Goal: Task Accomplishment & Management: Manage account settings

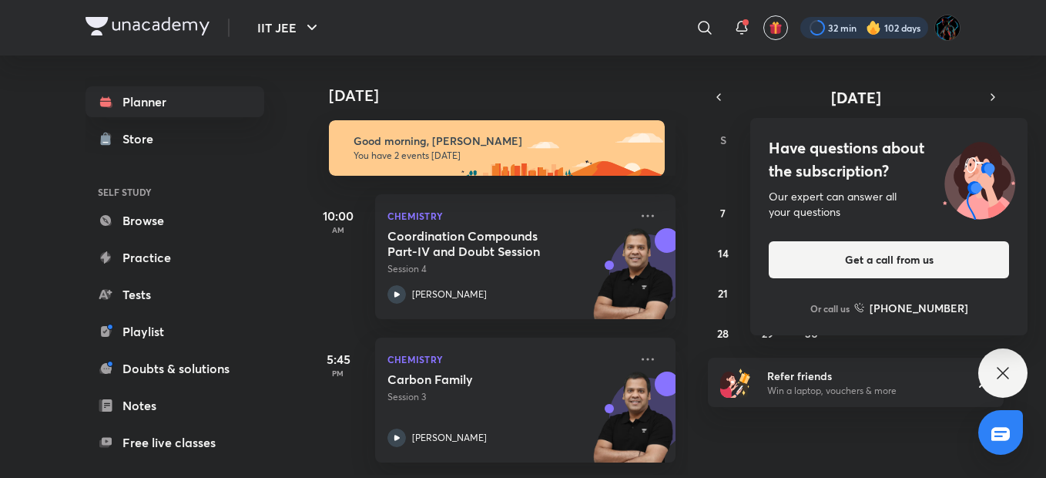
click at [844, 32] on div at bounding box center [864, 28] width 128 height 22
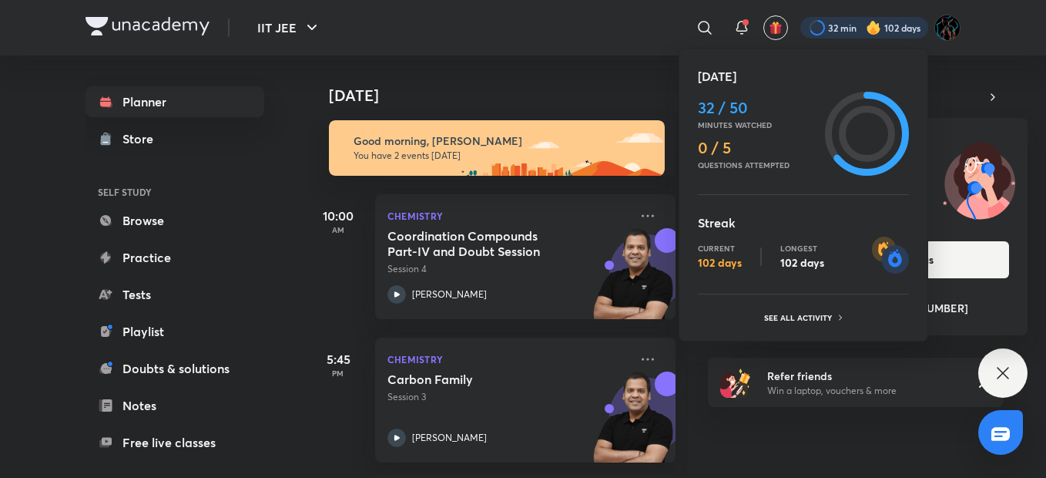
click at [591, 36] on div at bounding box center [523, 239] width 1046 height 478
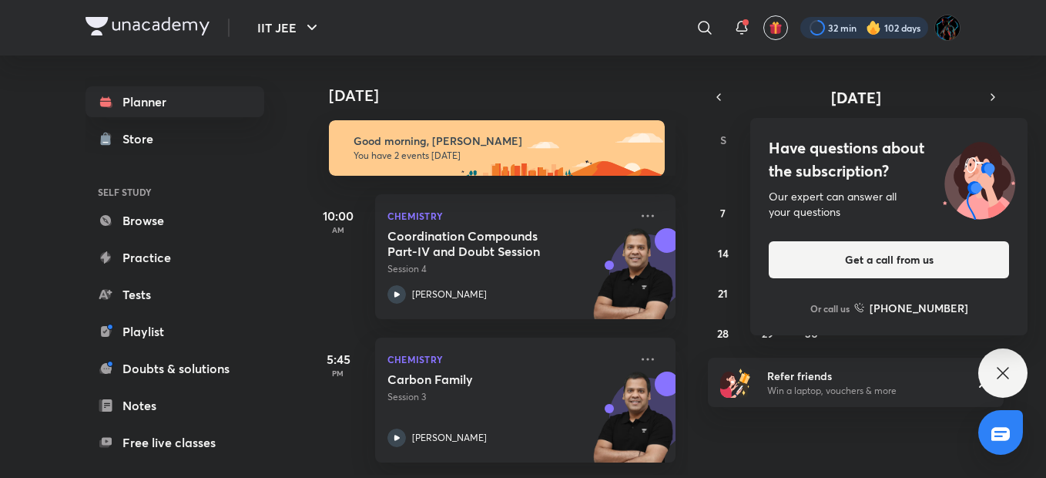
click at [836, 36] on div at bounding box center [864, 28] width 128 height 22
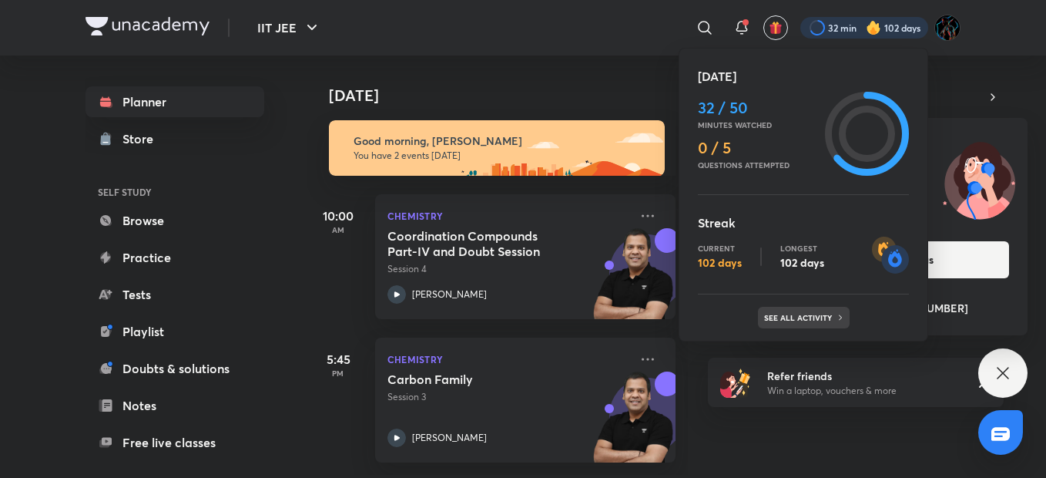
click at [783, 313] on p "See all activity" at bounding box center [800, 317] width 72 height 9
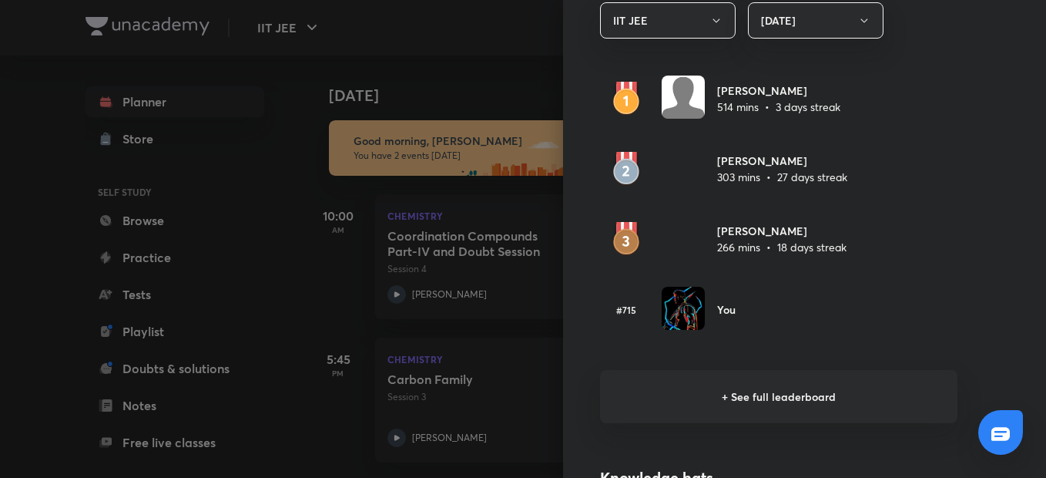
scroll to position [945, 0]
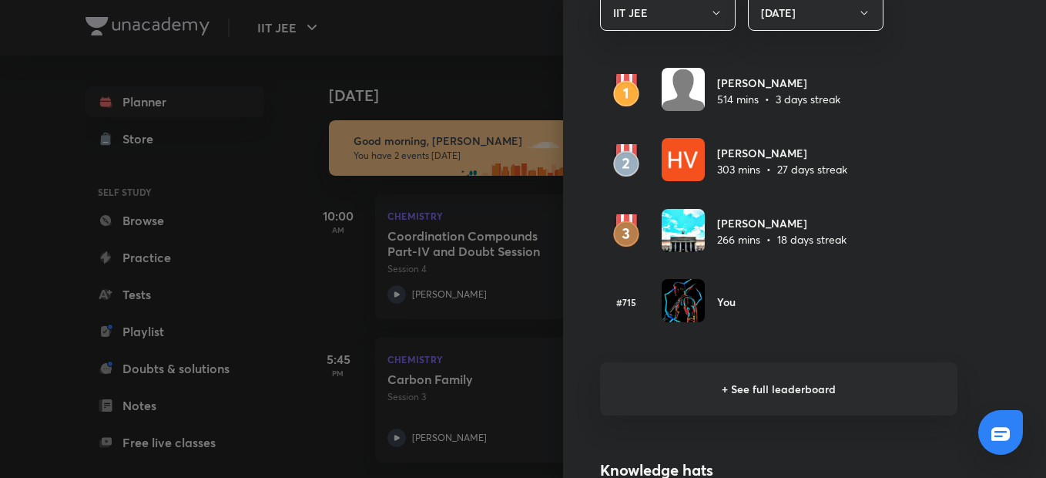
click at [477, 89] on div at bounding box center [523, 239] width 1046 height 478
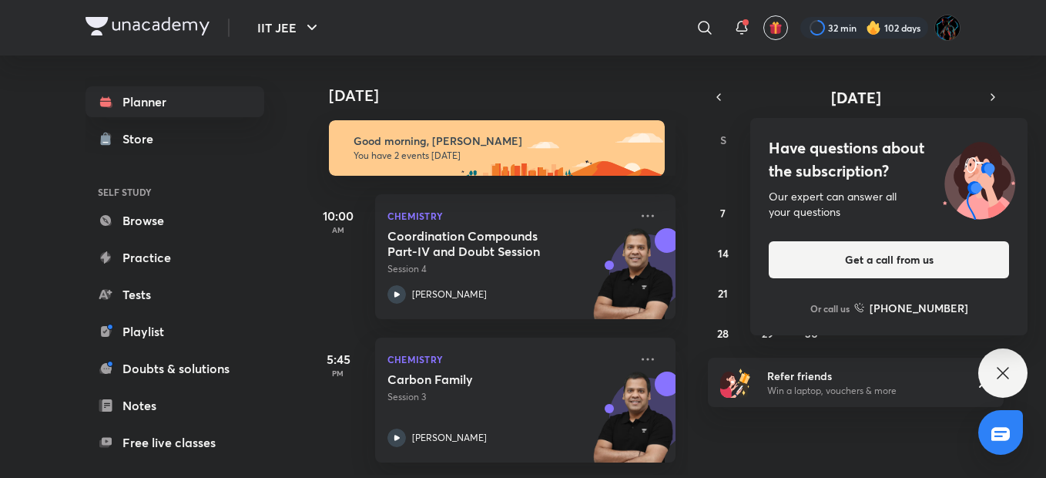
click at [1023, 377] on div "Have questions about the subscription? Our expert can answer all your questions…" at bounding box center [1002, 372] width 49 height 49
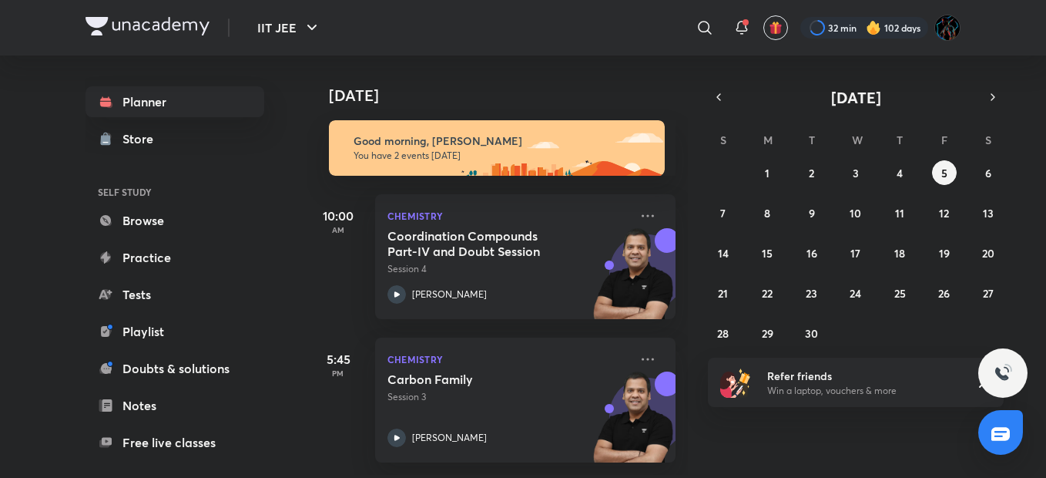
scroll to position [0, 0]
click at [640, 220] on icon at bounding box center [648, 215] width 18 height 18
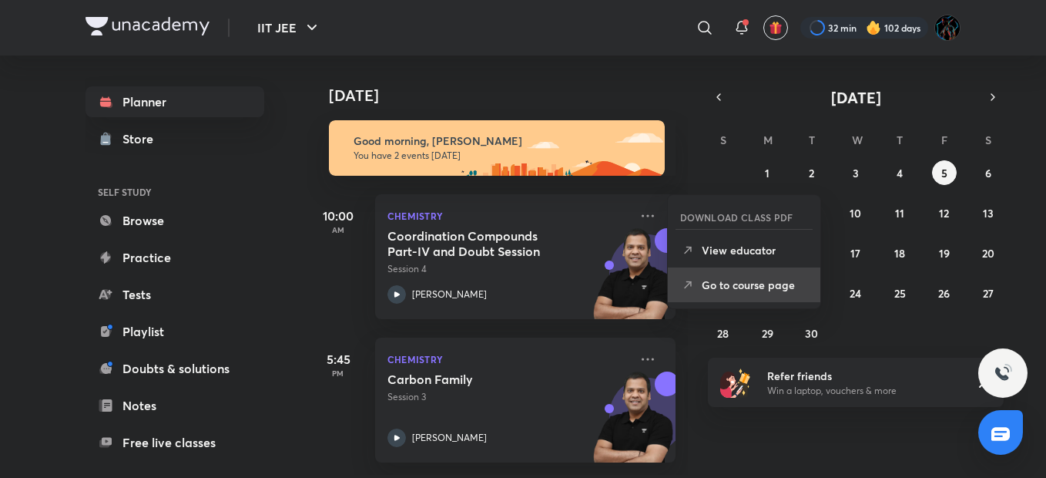
click at [745, 285] on p "Go to course page" at bounding box center [755, 285] width 106 height 16
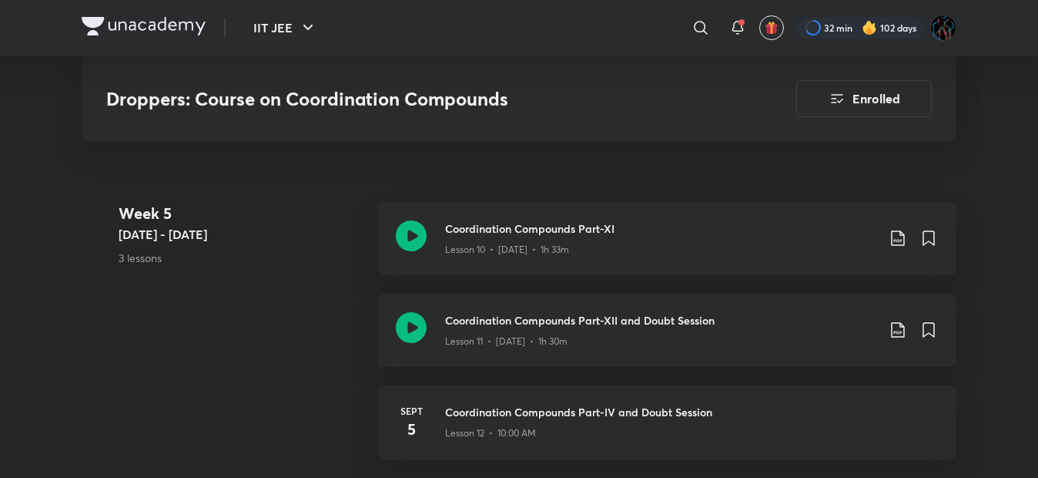
scroll to position [2105, 0]
click at [901, 238] on icon at bounding box center [898, 239] width 18 height 18
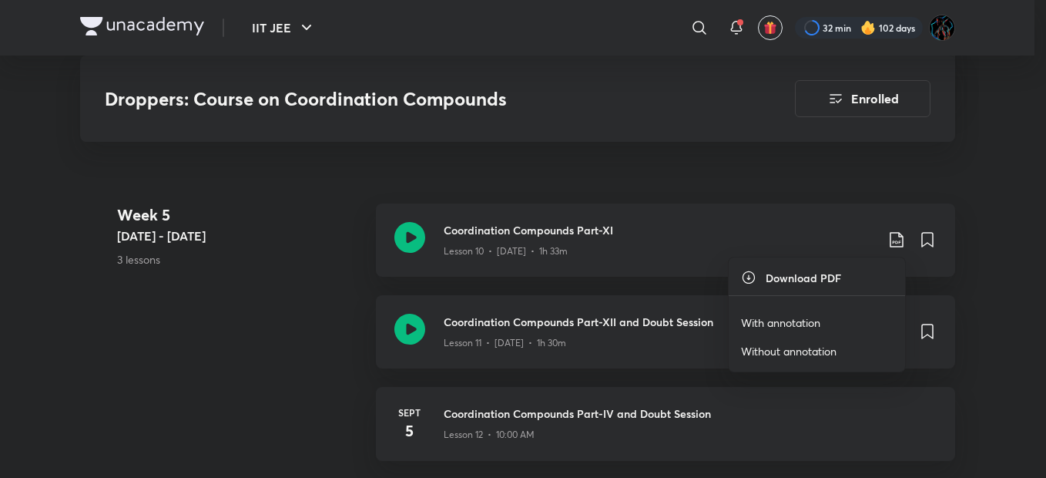
click at [803, 320] on p "With annotation" at bounding box center [780, 322] width 79 height 16
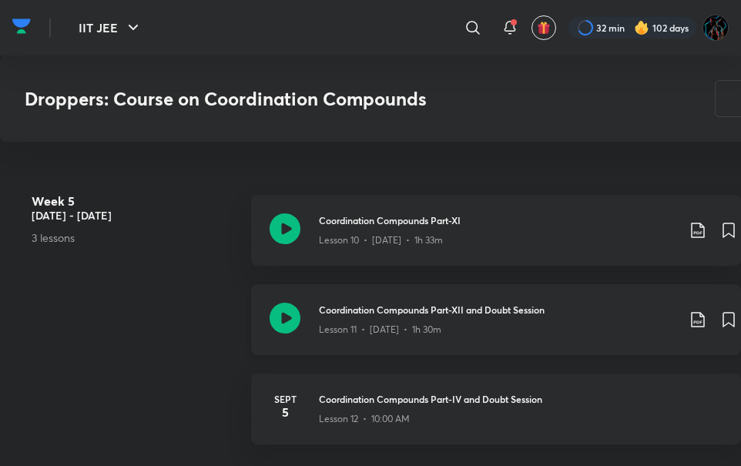
click at [697, 320] on icon at bounding box center [698, 319] width 18 height 18
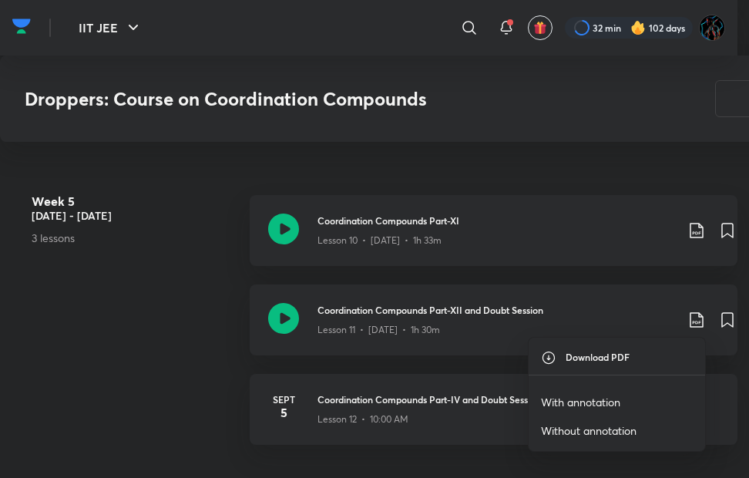
click at [611, 403] on p "With annotation" at bounding box center [580, 402] width 79 height 16
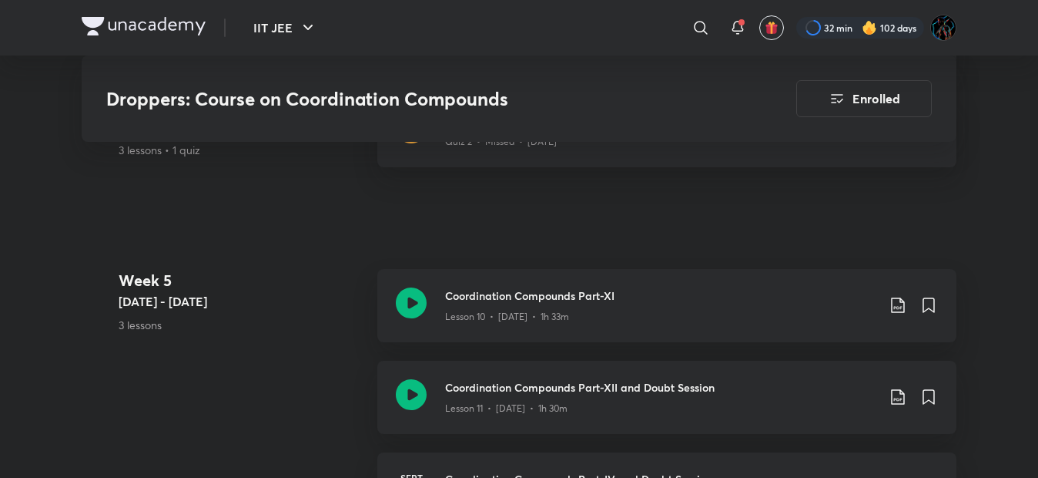
scroll to position [2028, 0]
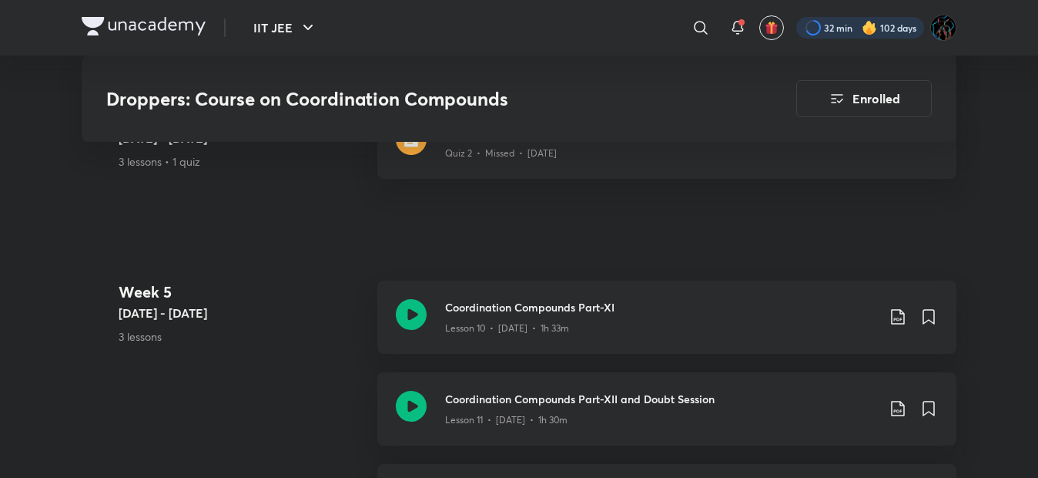
click at [846, 29] on div at bounding box center [861, 28] width 128 height 22
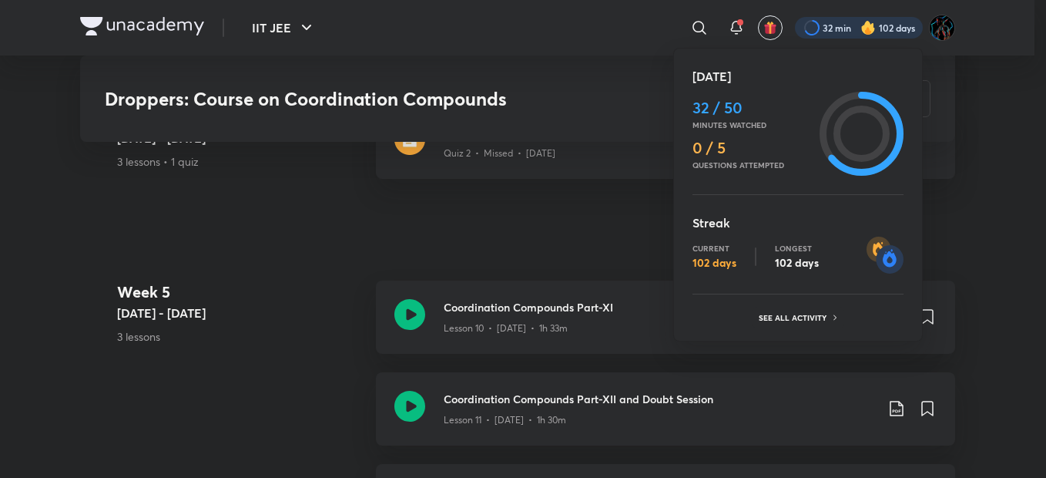
click at [1008, 238] on div at bounding box center [523, 239] width 1046 height 478
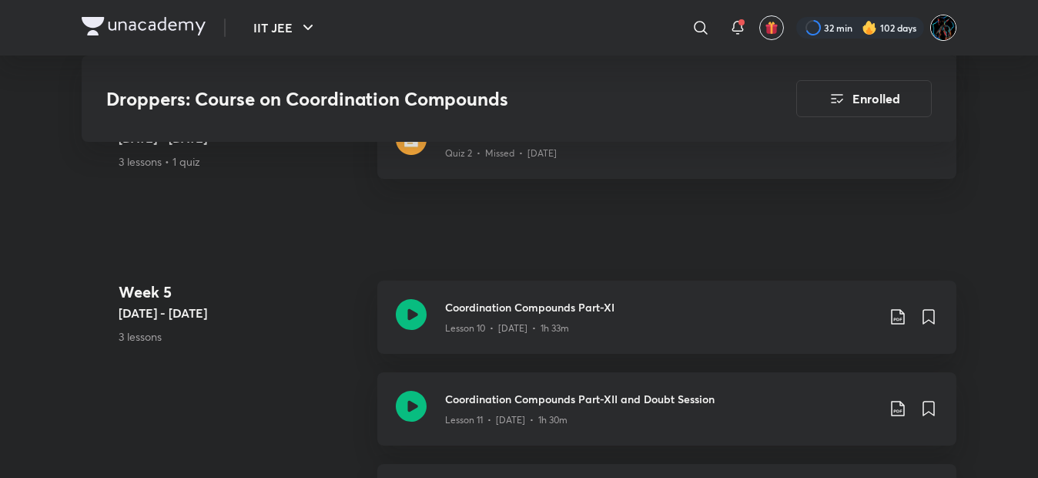
click at [948, 30] on img at bounding box center [944, 28] width 26 height 26
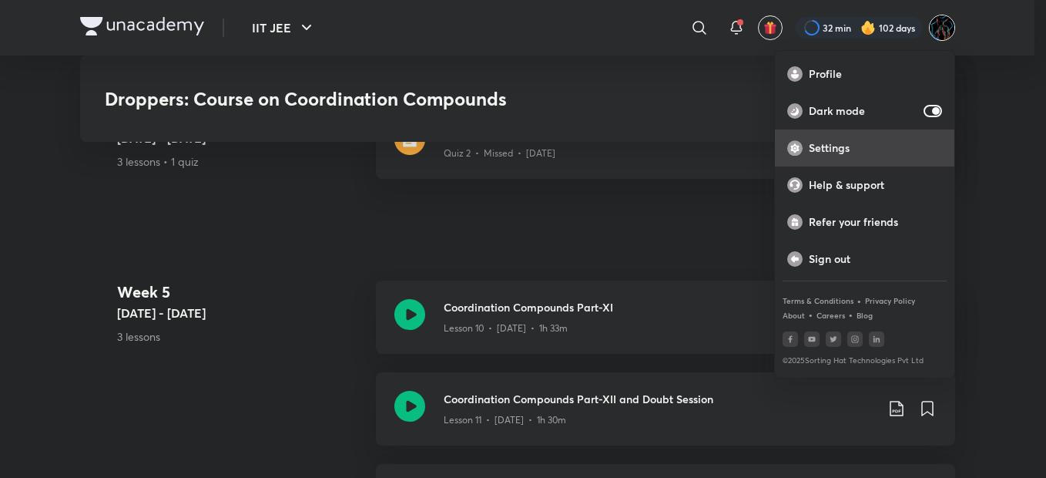
click at [825, 153] on p "Settings" at bounding box center [875, 148] width 133 height 14
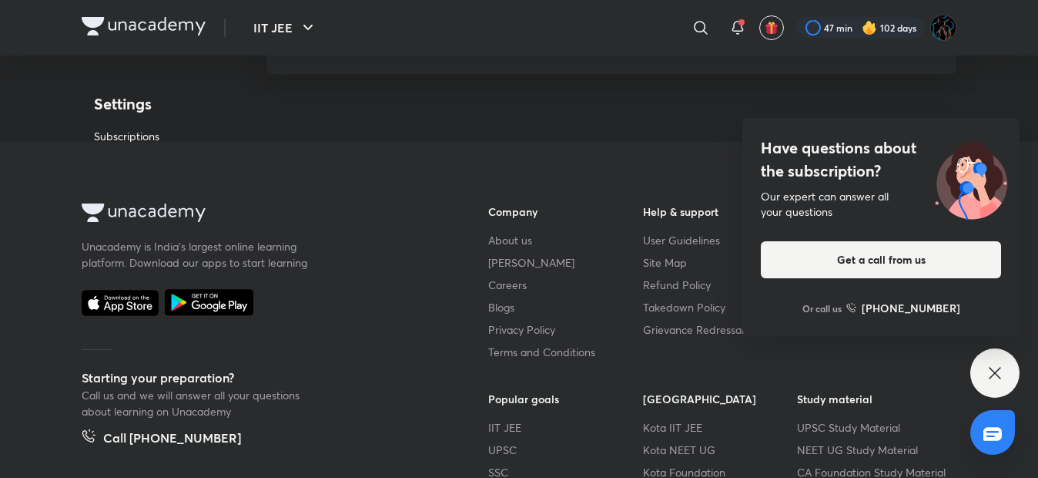
scroll to position [4127, 0]
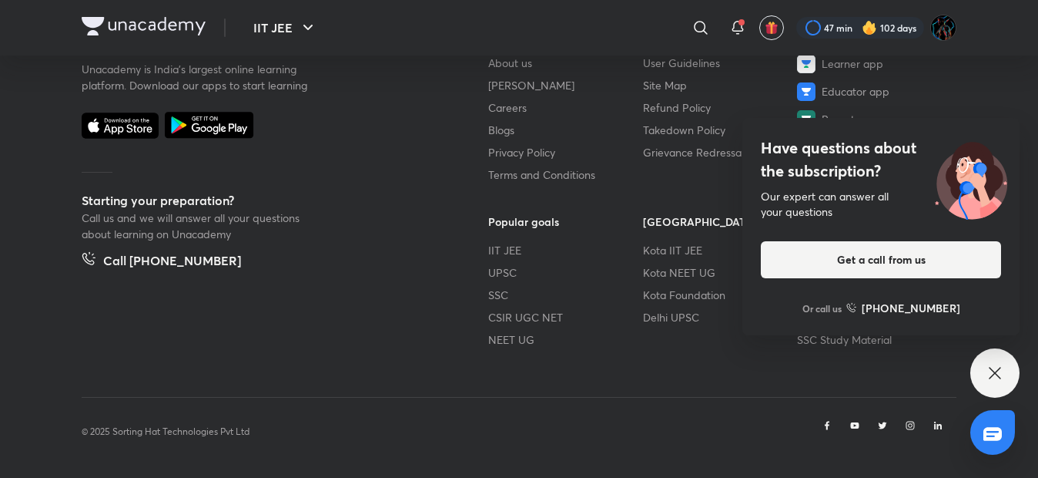
click at [982, 367] on div "Have questions about the subscription? Our expert can answer all your questions…" at bounding box center [995, 372] width 49 height 49
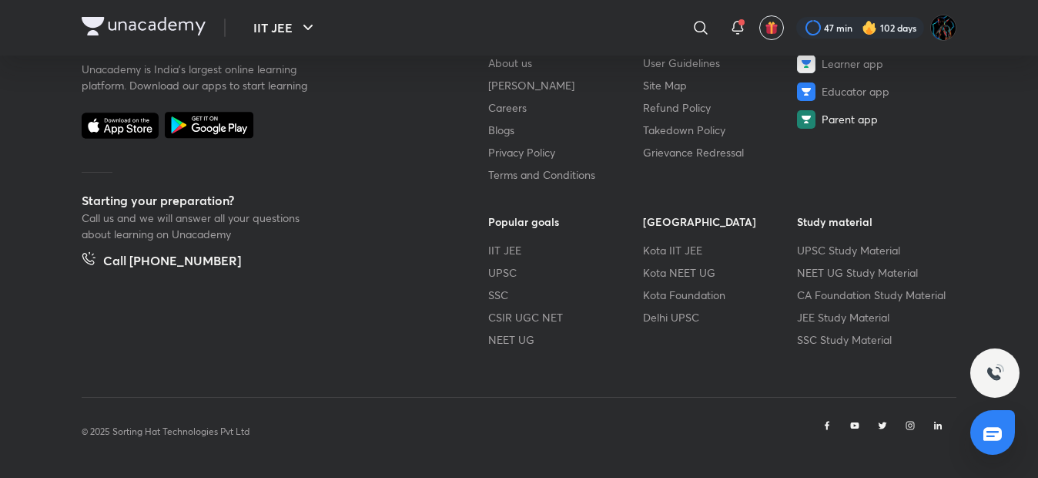
click at [854, 114] on span "Parent app" at bounding box center [850, 119] width 56 height 16
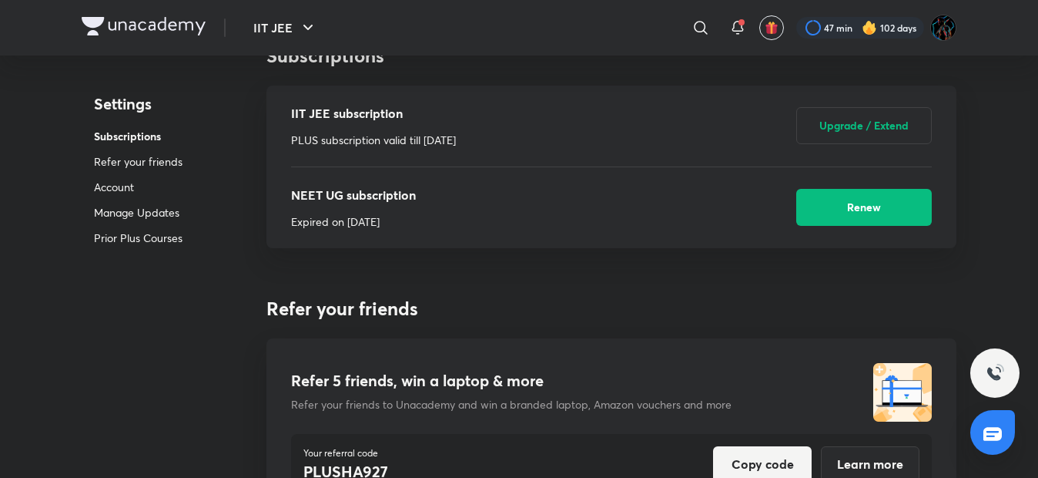
scroll to position [0, 0]
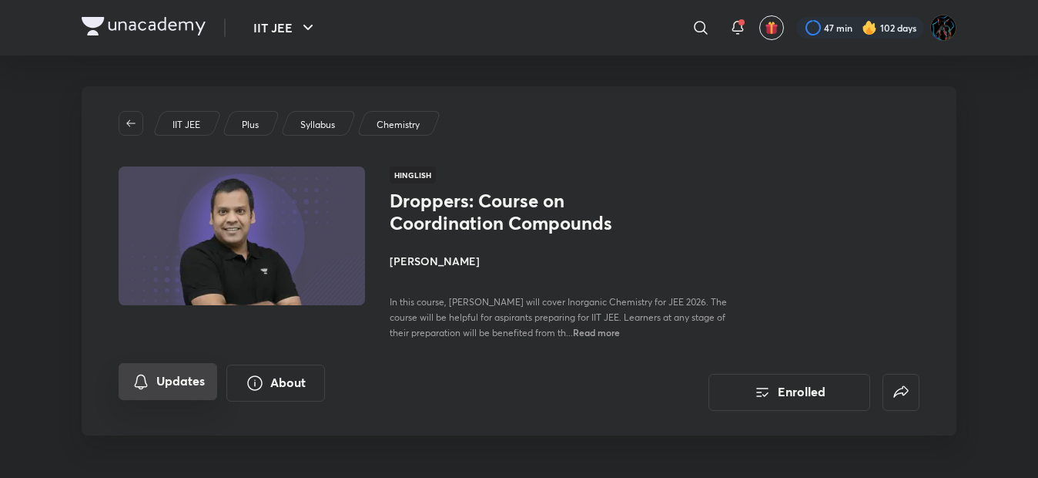
click at [200, 370] on button "Updates" at bounding box center [168, 381] width 99 height 37
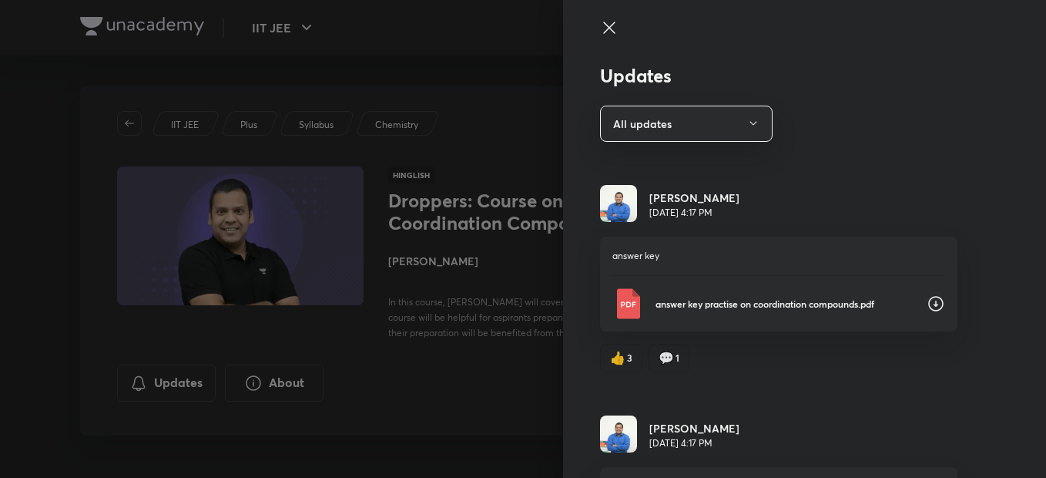
click at [648, 311] on div "answer key practise on coordination compounds.pdf" at bounding box center [778, 303] width 333 height 31
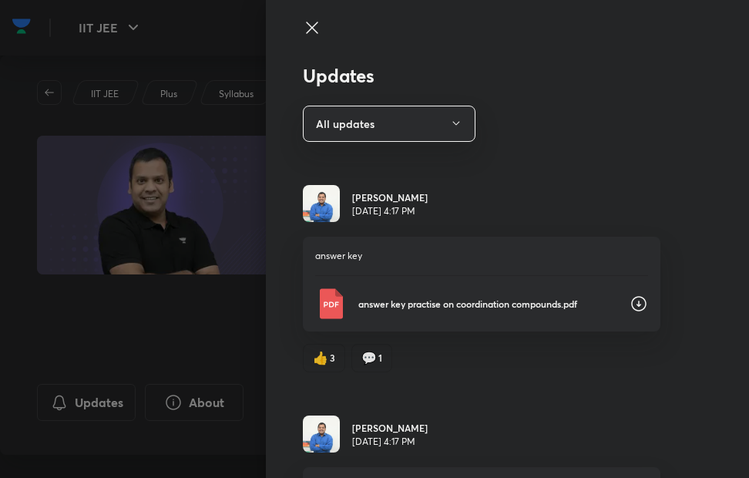
click at [306, 33] on icon at bounding box center [312, 28] width 12 height 12
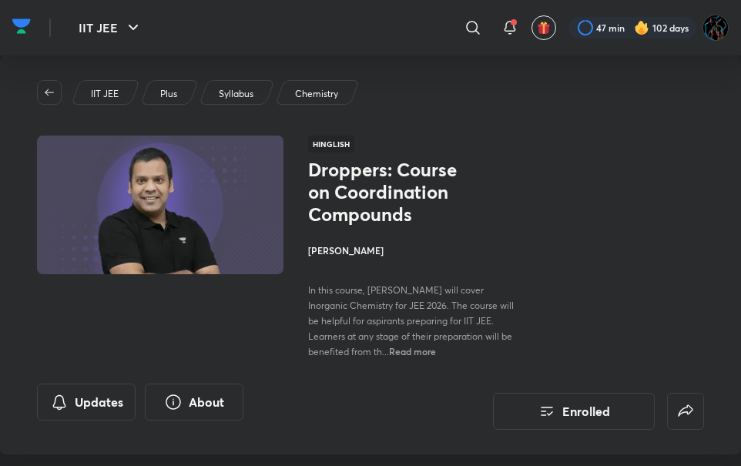
click at [17, 18] on img at bounding box center [21, 26] width 18 height 23
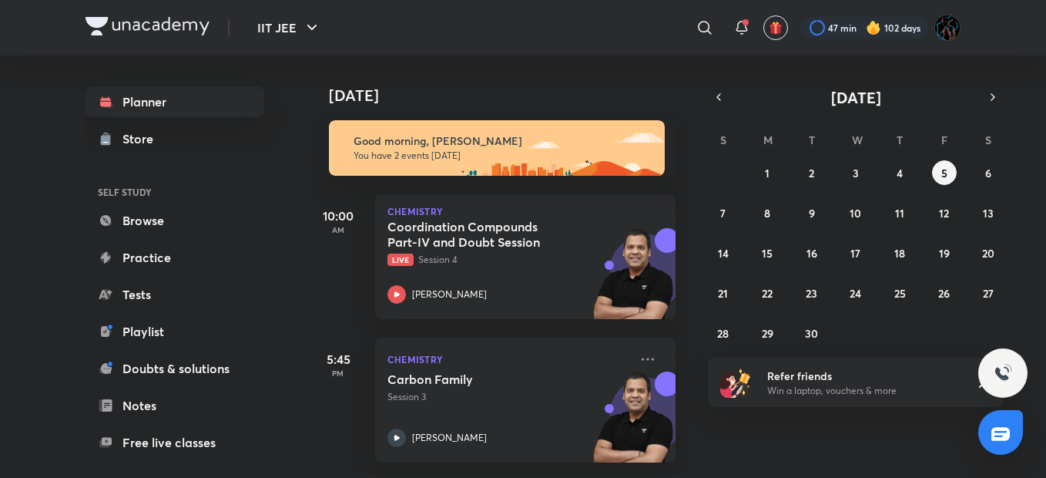
drag, startPoint x: 666, startPoint y: 109, endPoint x: 679, endPoint y: 129, distance: 23.3
click at [679, 129] on div "Today Good morning, Umang You have 2 events today 10:00 AM Chemistry Coordinati…" at bounding box center [497, 264] width 381 height 419
click at [607, 46] on div "IIT JEE ​ 47 min 102 days" at bounding box center [523, 27] width 875 height 55
click at [145, 246] on link "Practice" at bounding box center [175, 257] width 179 height 31
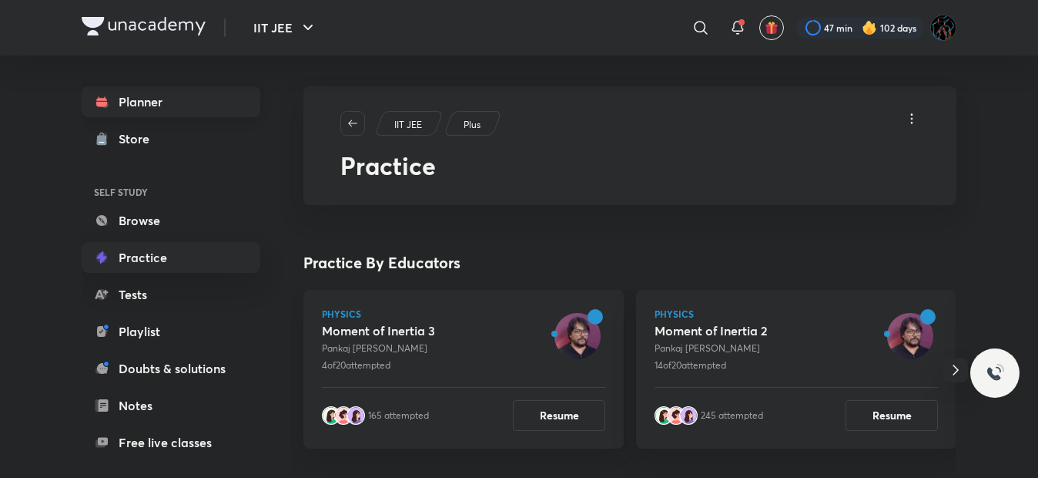
click at [203, 99] on link "Planner" at bounding box center [171, 101] width 179 height 31
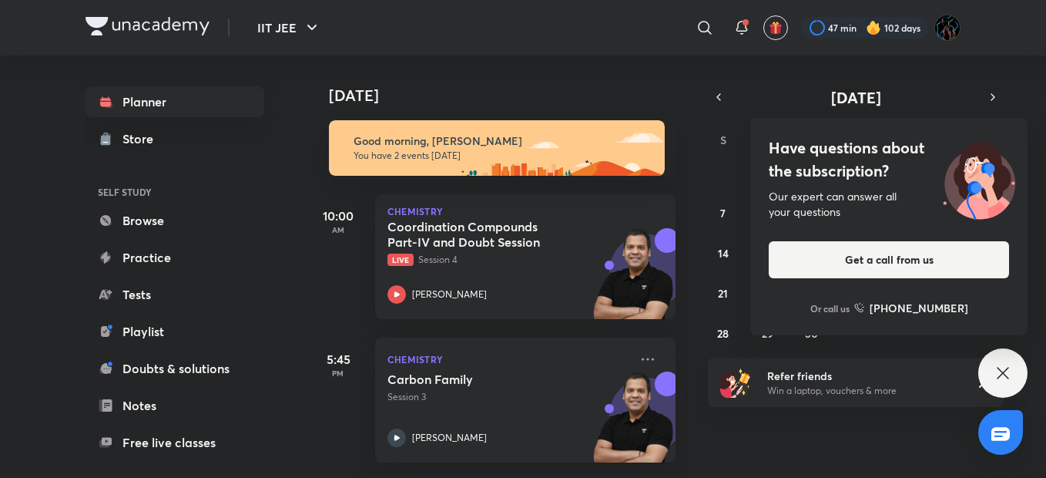
click at [1008, 373] on icon at bounding box center [1003, 373] width 18 height 18
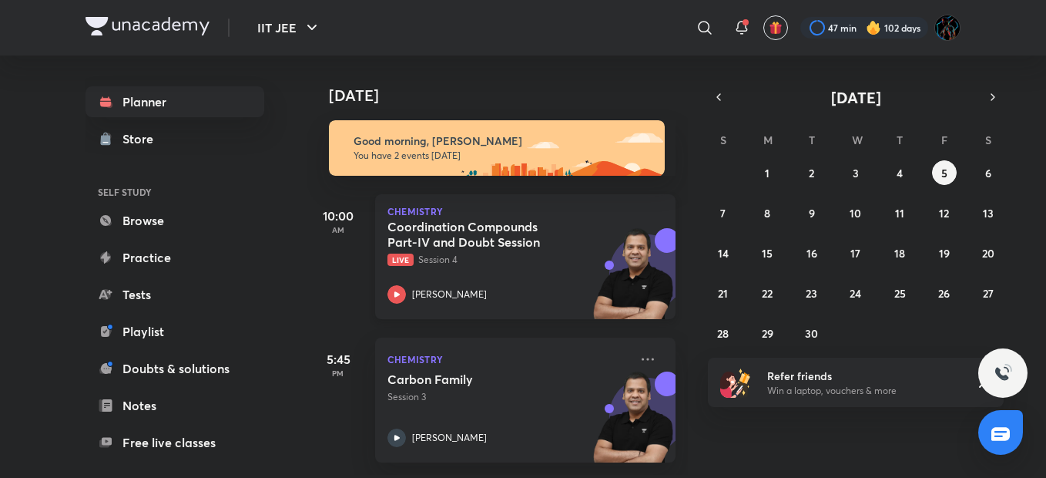
click at [532, 263] on p "Live Session 4" at bounding box center [509, 260] width 242 height 14
click at [135, 32] on img at bounding box center [148, 26] width 124 height 18
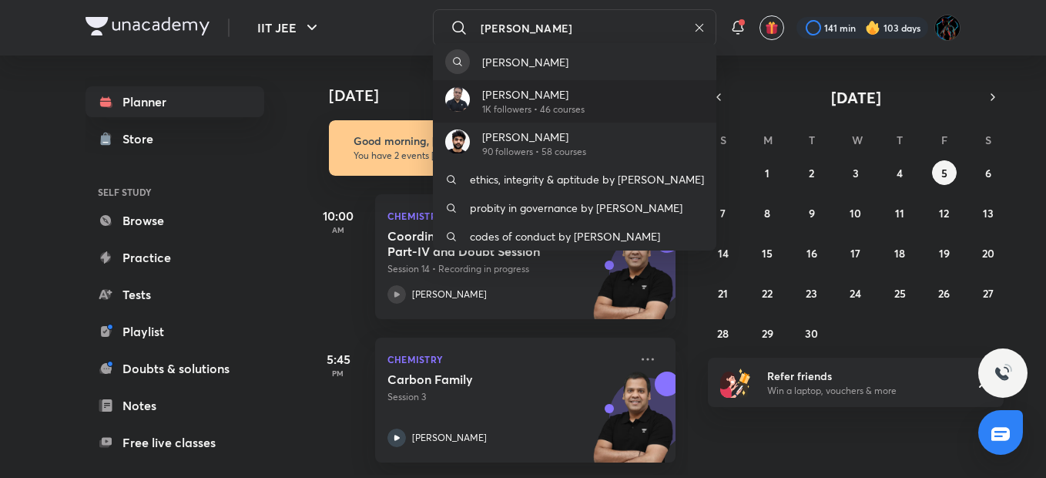
type input "Rohit mishra"
click at [554, 98] on p "[PERSON_NAME]" at bounding box center [533, 94] width 102 height 16
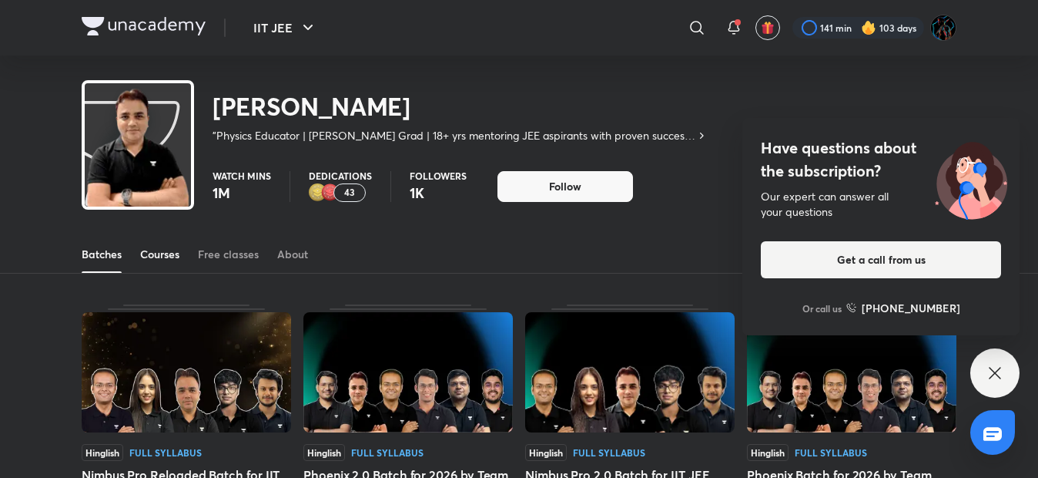
click at [174, 259] on div "Courses" at bounding box center [159, 254] width 39 height 15
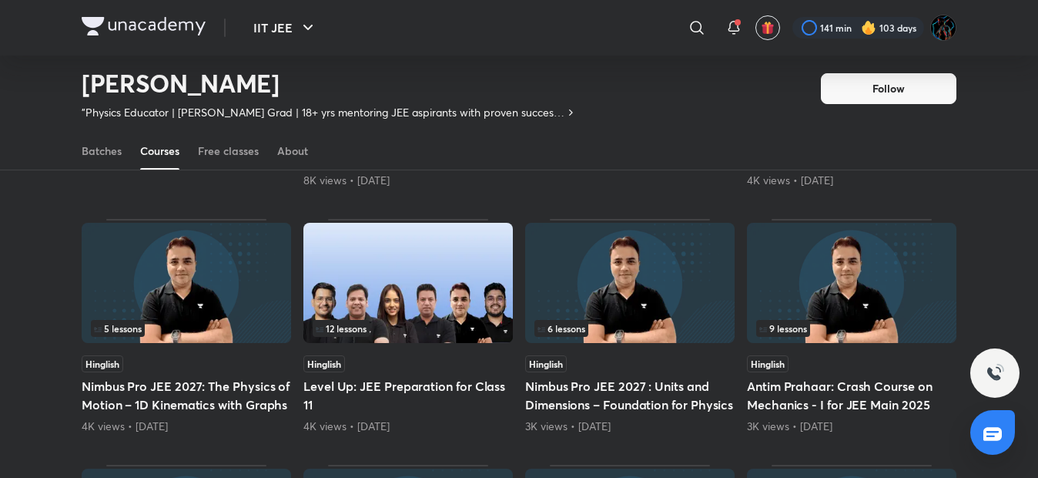
scroll to position [376, 0]
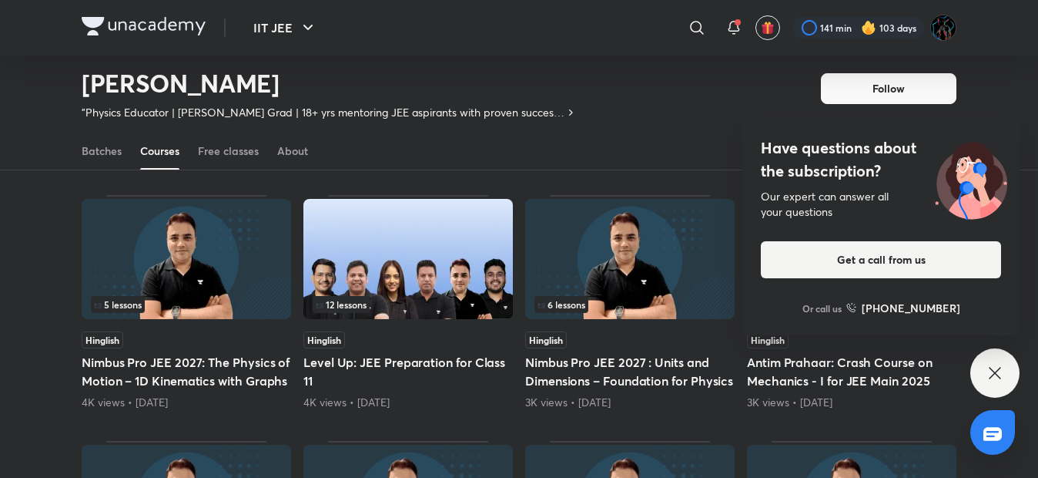
click at [992, 366] on icon at bounding box center [995, 373] width 18 height 18
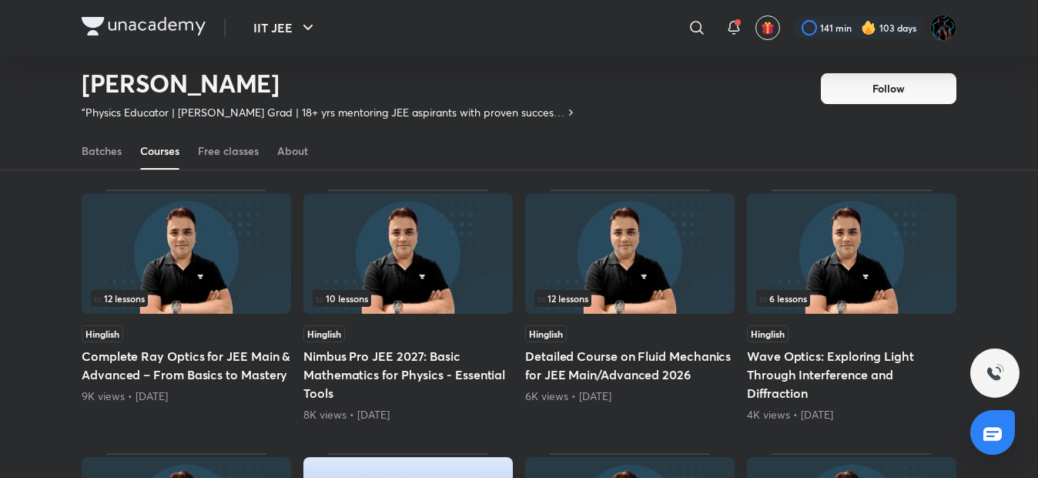
scroll to position [58, 0]
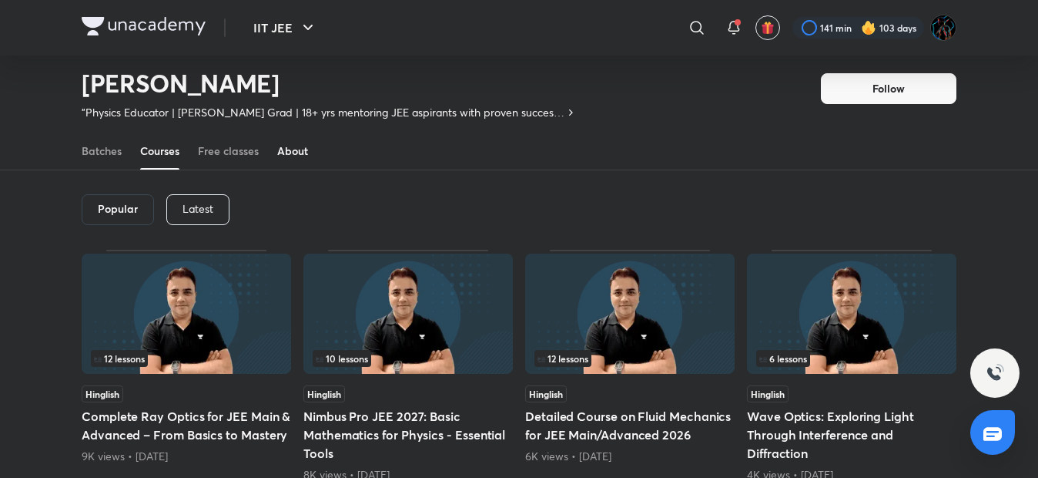
click at [307, 151] on div "About" at bounding box center [292, 150] width 31 height 15
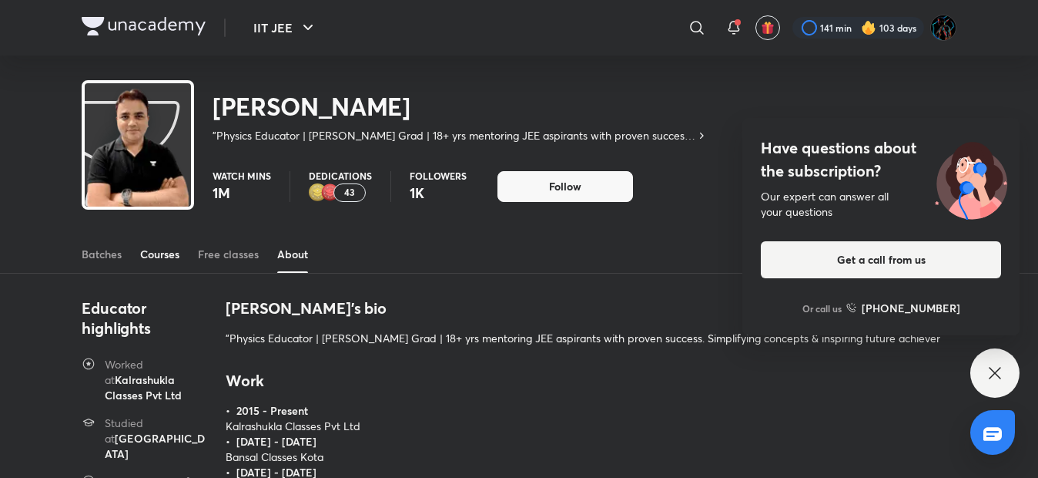
click at [159, 264] on link "Courses" at bounding box center [159, 254] width 39 height 37
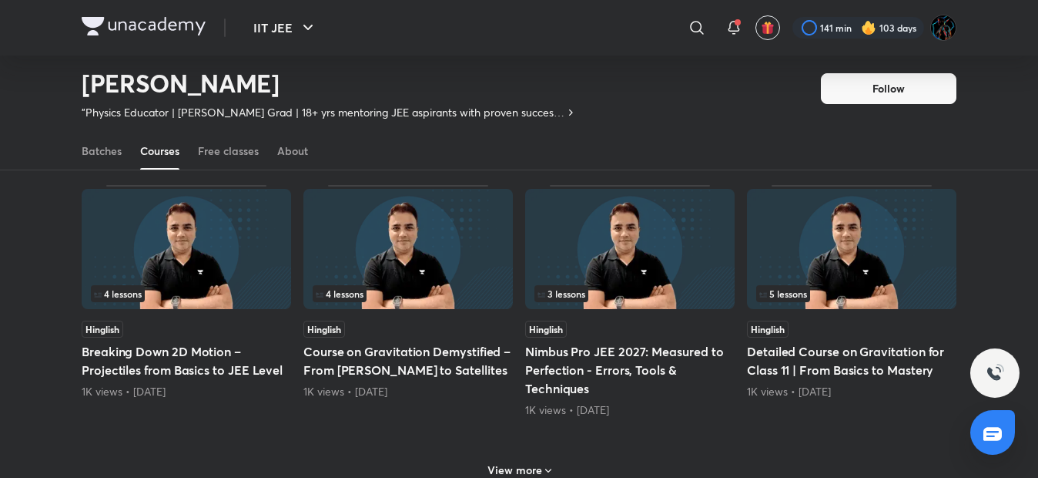
scroll to position [639, 0]
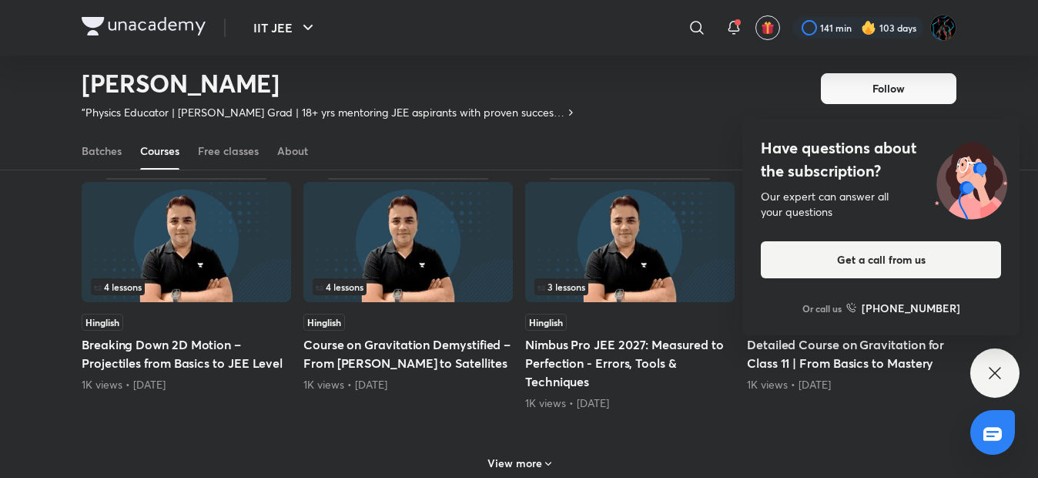
click at [418, 264] on img at bounding box center [409, 242] width 210 height 120
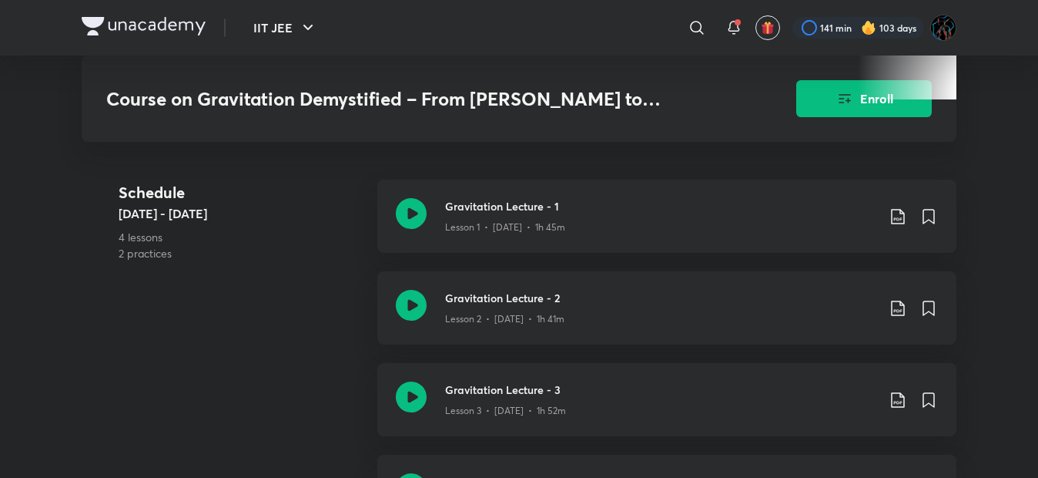
scroll to position [786, 0]
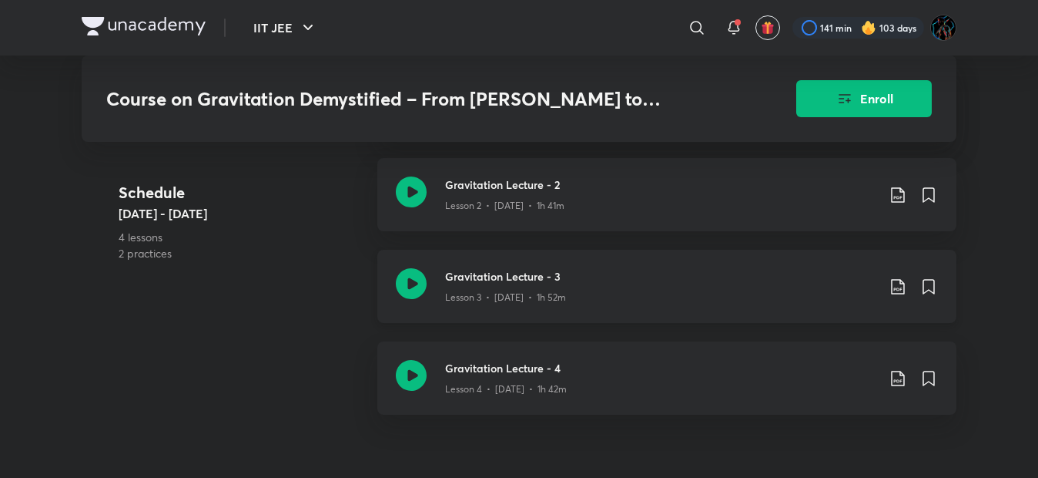
click at [524, 284] on div "Lesson 3 • Jul 16 • 1h 52m" at bounding box center [660, 294] width 431 height 20
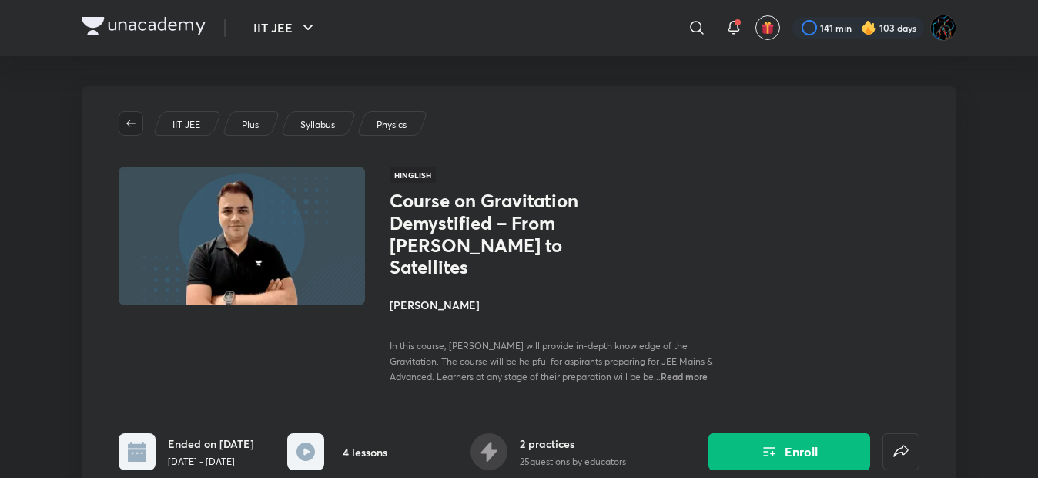
click at [130, 122] on icon "button" at bounding box center [131, 123] width 12 height 12
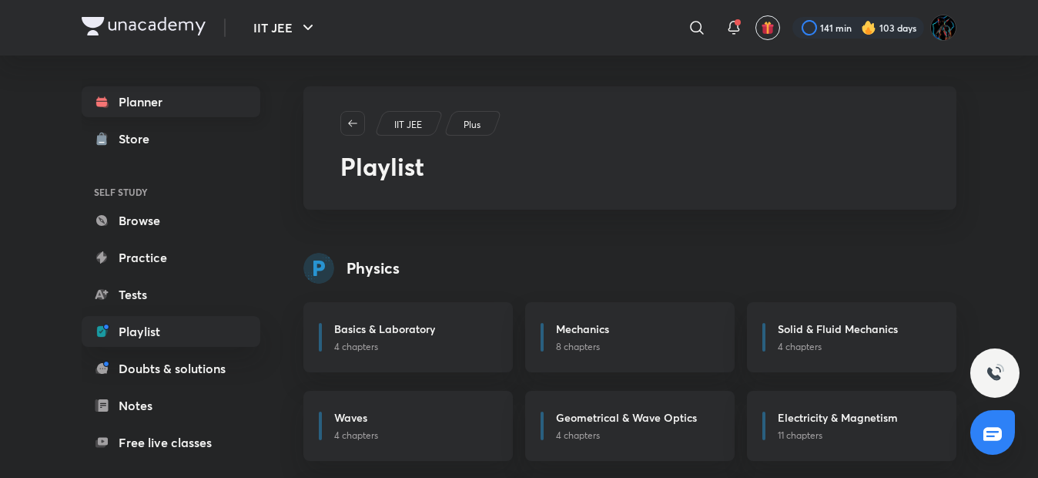
click at [141, 106] on link "Planner" at bounding box center [171, 101] width 179 height 31
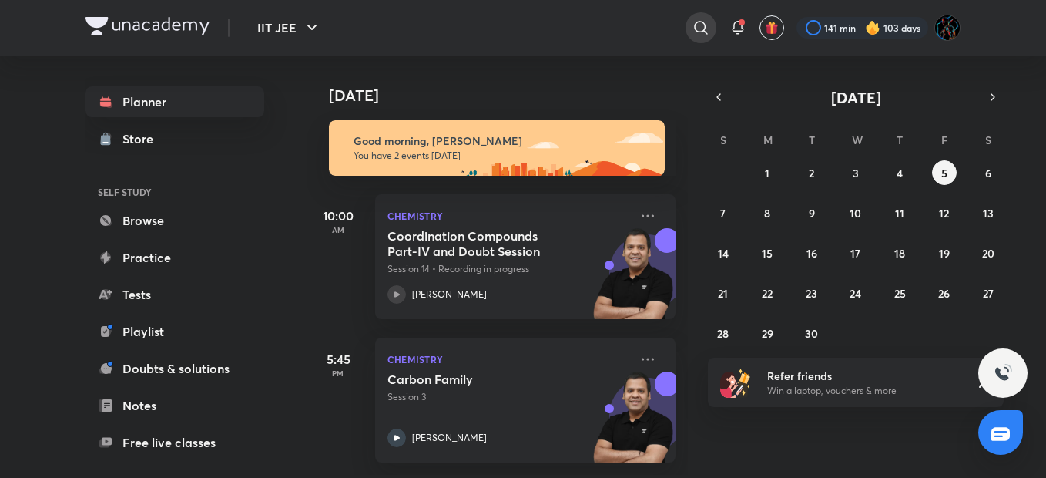
click at [707, 16] on div at bounding box center [701, 27] width 31 height 31
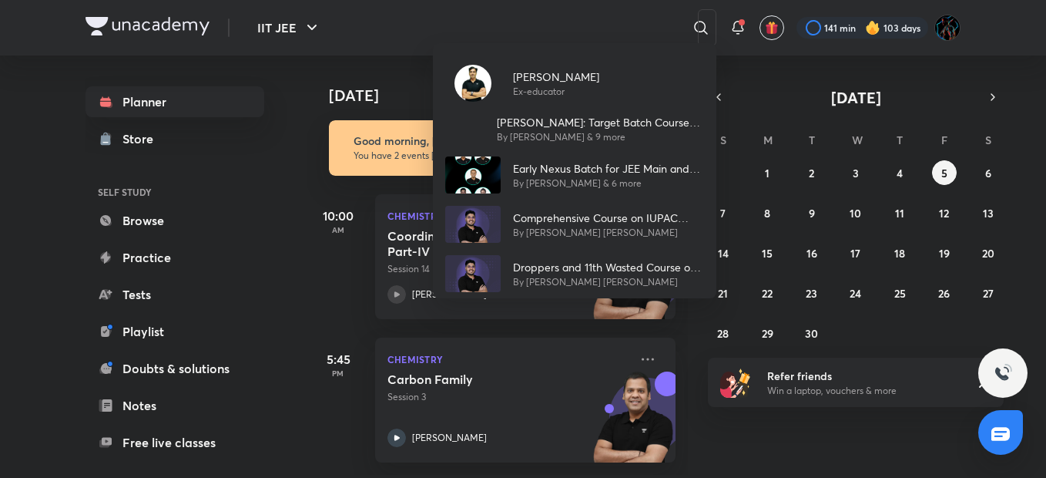
click at [736, 446] on div "Sachin Singh Ex-educator Sanjeevni: Target Batch Course for JEE Main 2021 May B…" at bounding box center [523, 239] width 1046 height 478
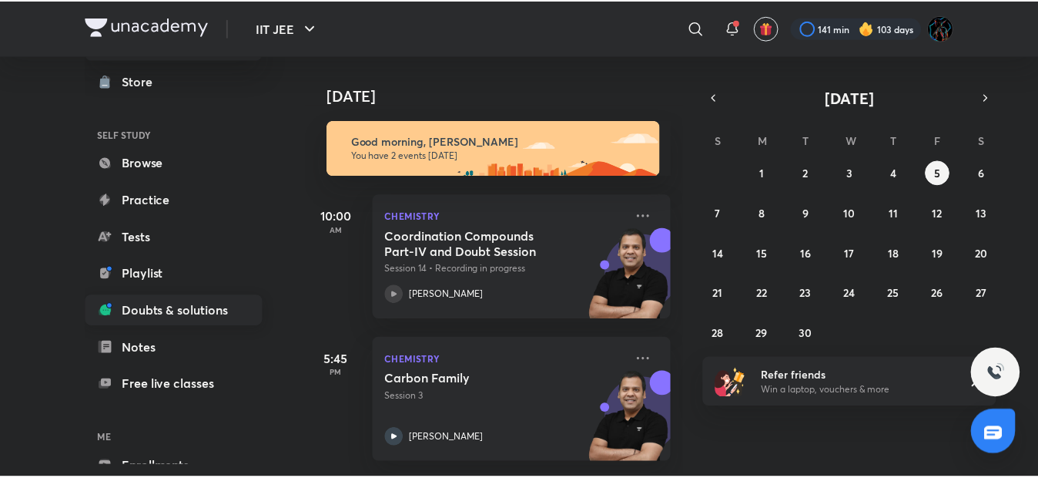
scroll to position [142, 0]
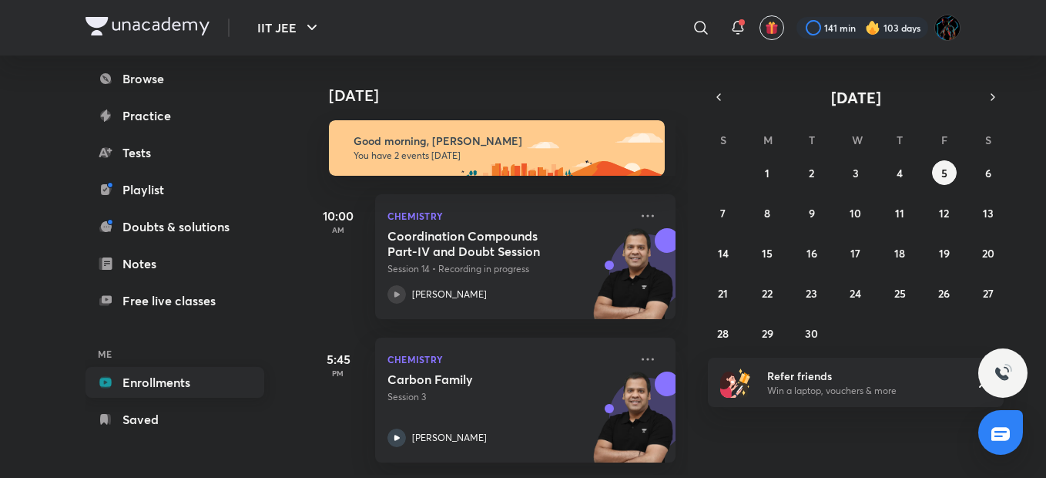
click at [155, 372] on link "Enrollments" at bounding box center [175, 382] width 179 height 31
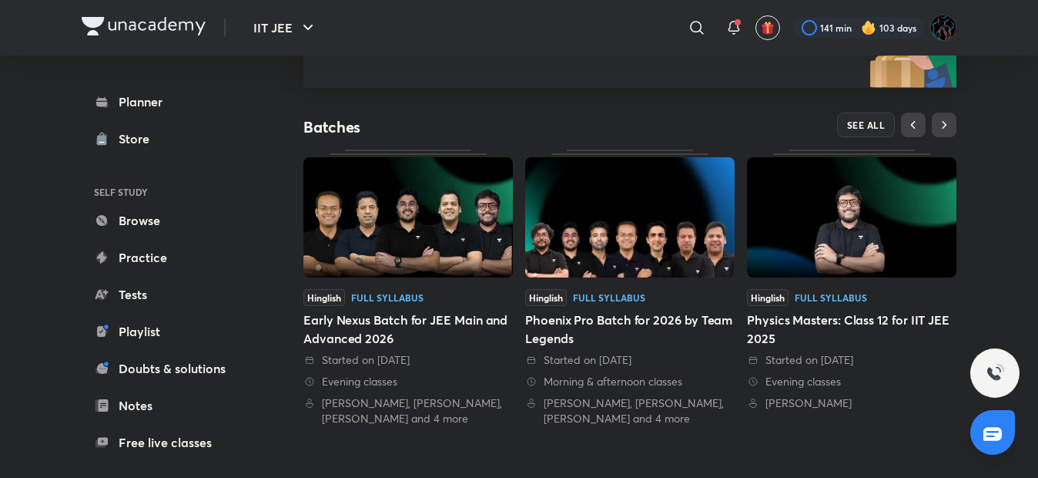
scroll to position [257, 0]
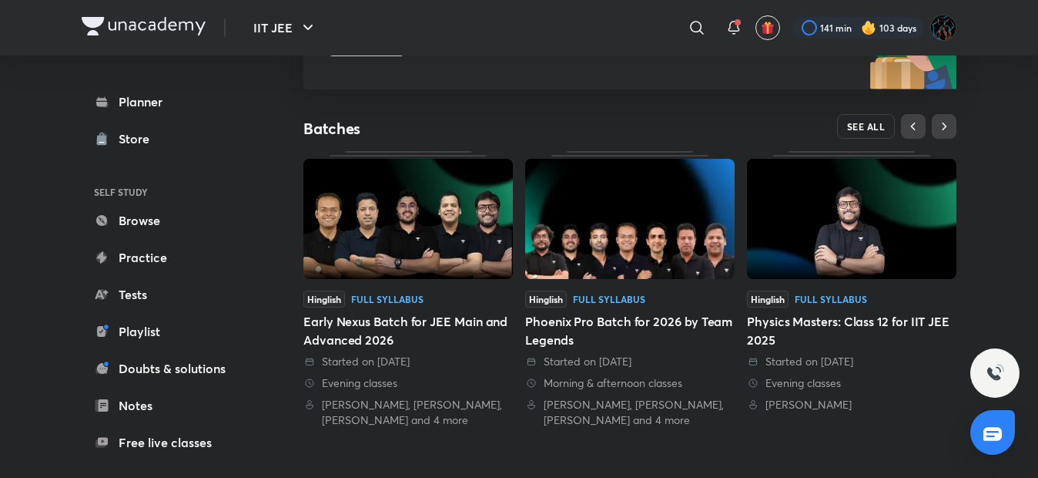
click at [871, 127] on span "SEE ALL" at bounding box center [866, 126] width 39 height 11
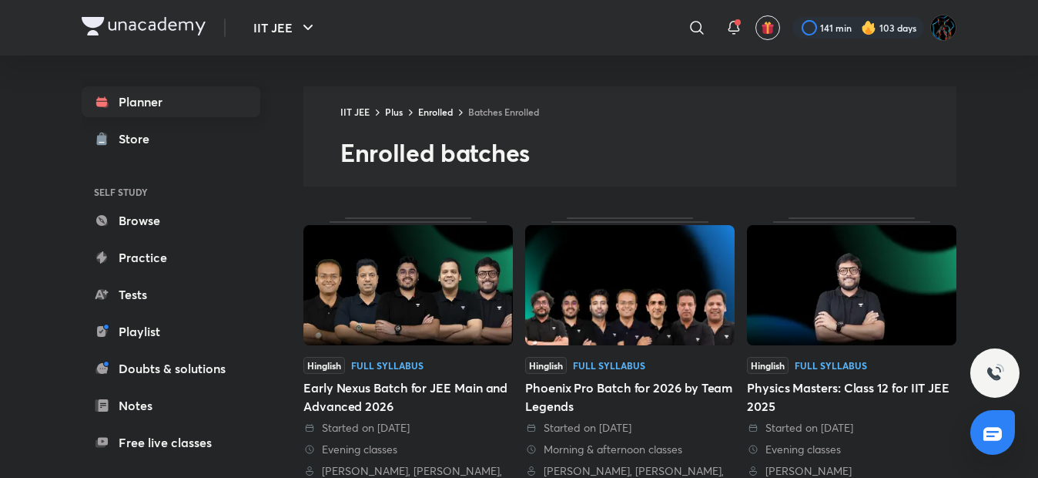
click at [126, 91] on link "Planner" at bounding box center [171, 101] width 179 height 31
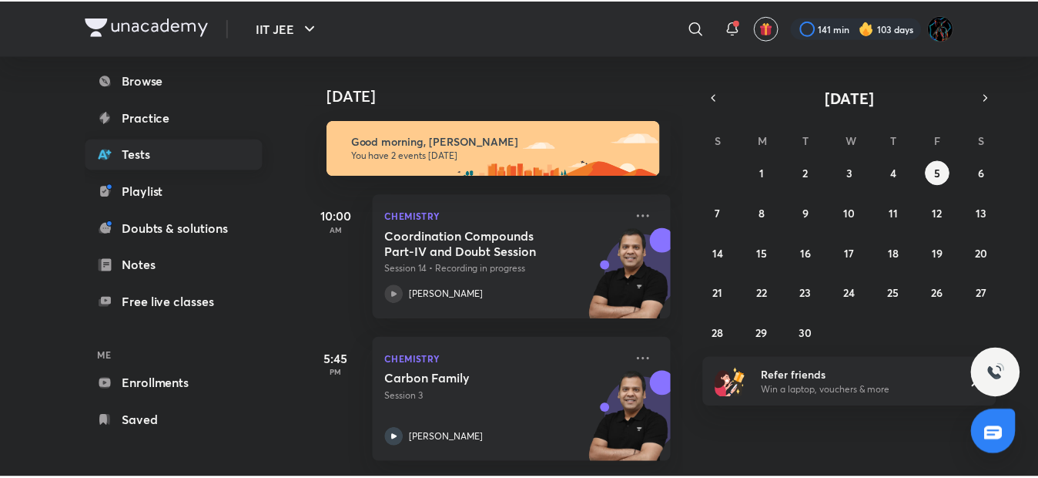
scroll to position [142, 0]
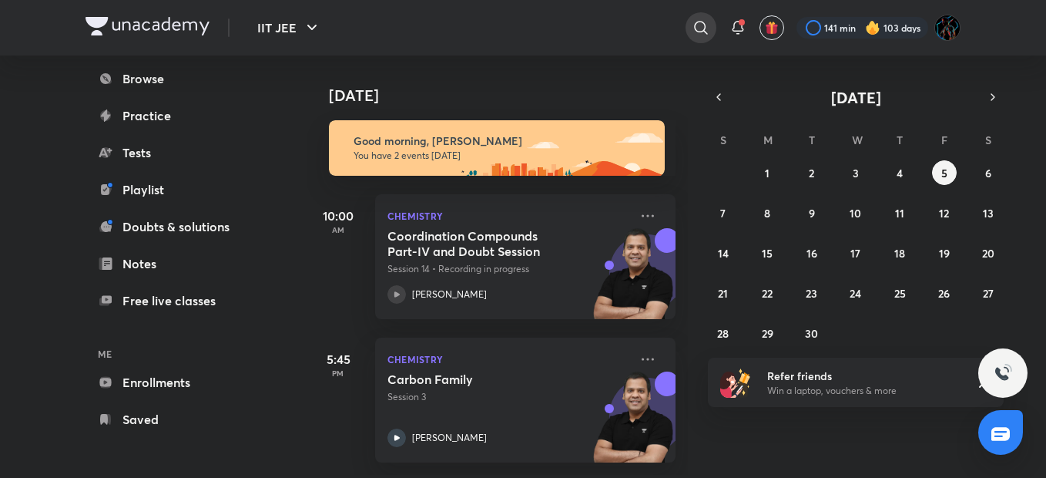
click at [695, 25] on icon at bounding box center [700, 27] width 13 height 13
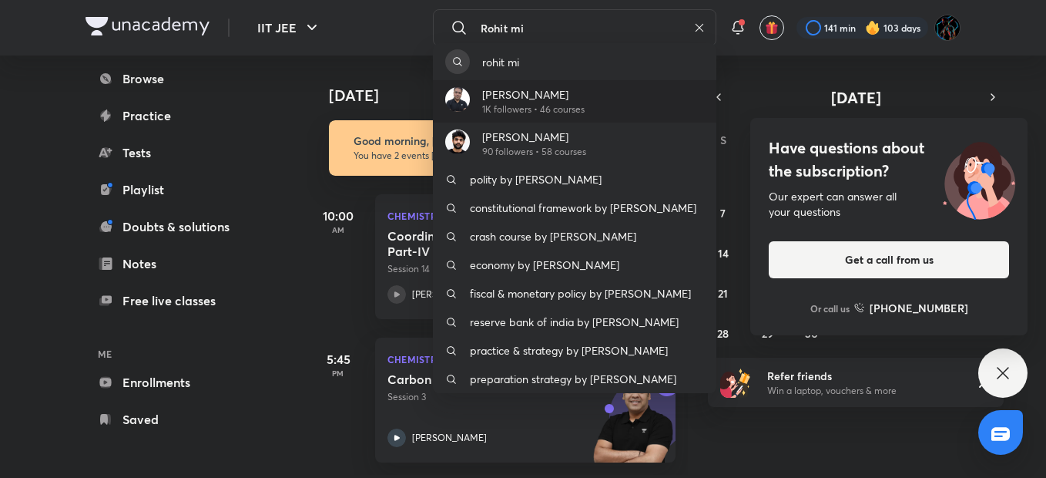
type input "Rohit mi"
click at [537, 94] on p "Rohit Mishra" at bounding box center [533, 94] width 102 height 16
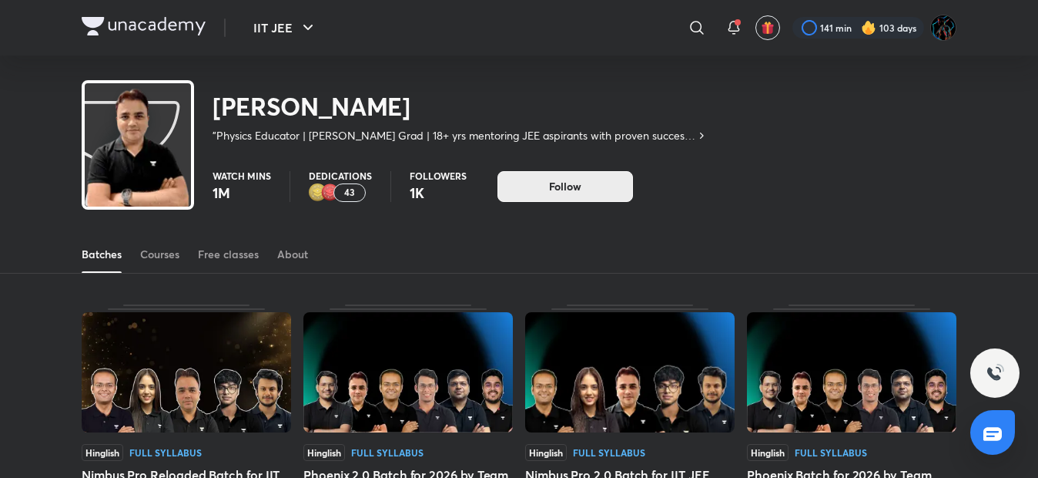
click at [524, 189] on button "Follow" at bounding box center [566, 186] width 136 height 31
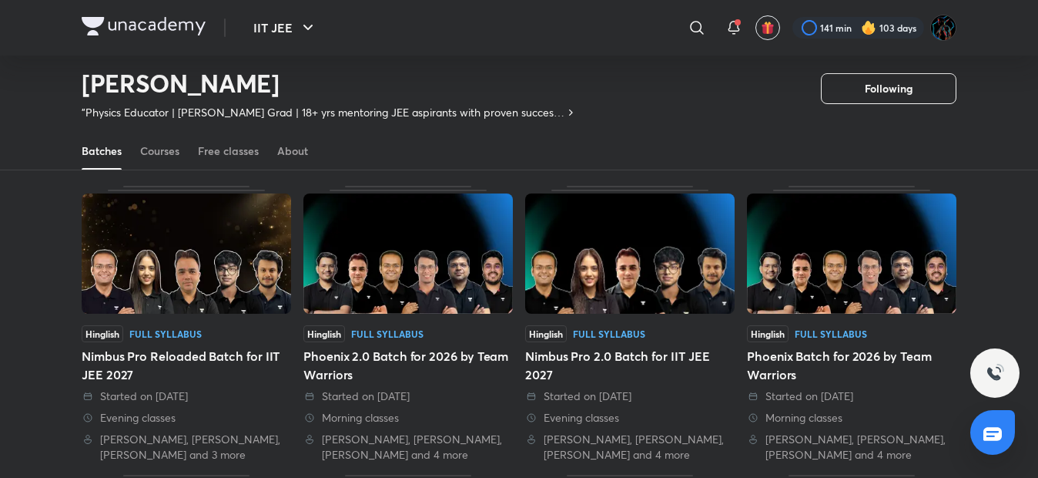
scroll to position [46, 0]
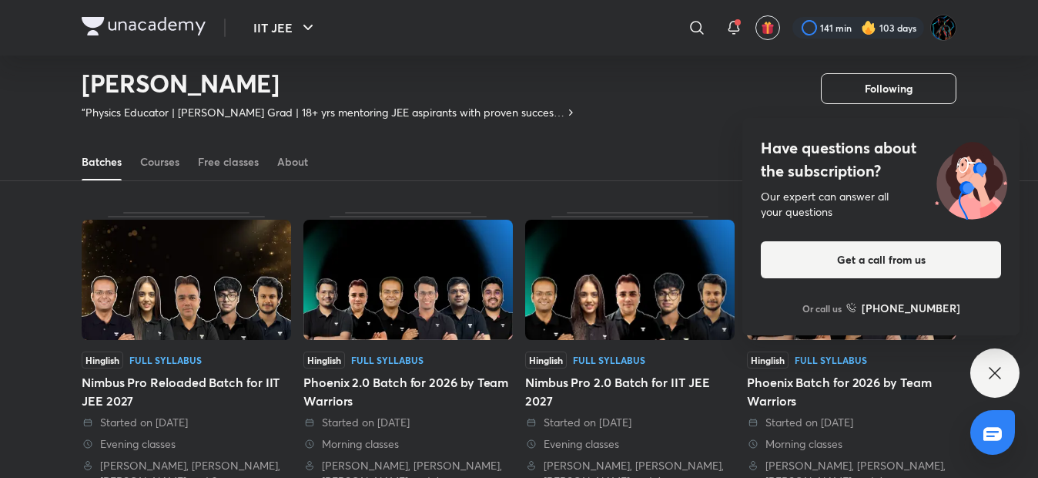
click at [982, 376] on div "Have questions about the subscription? Our expert can answer all your questions…" at bounding box center [995, 372] width 49 height 49
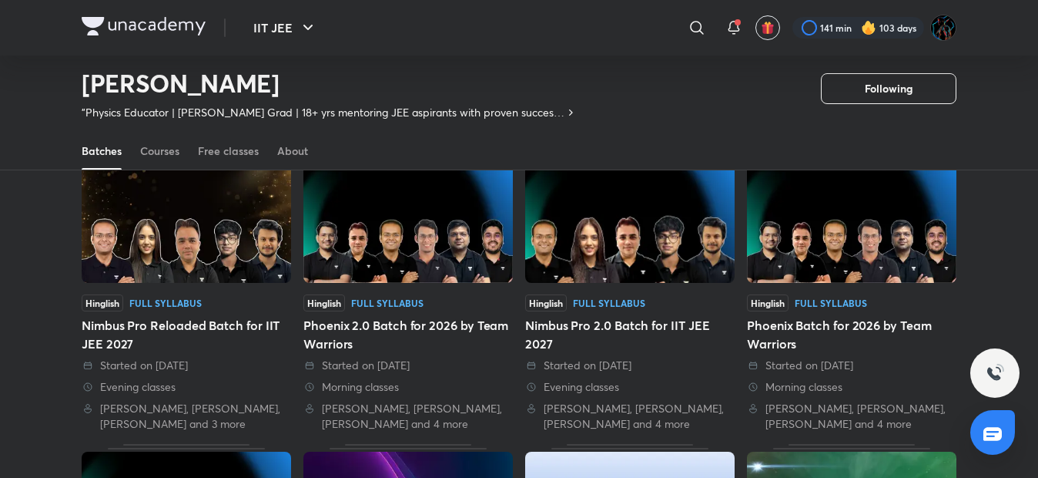
scroll to position [113, 0]
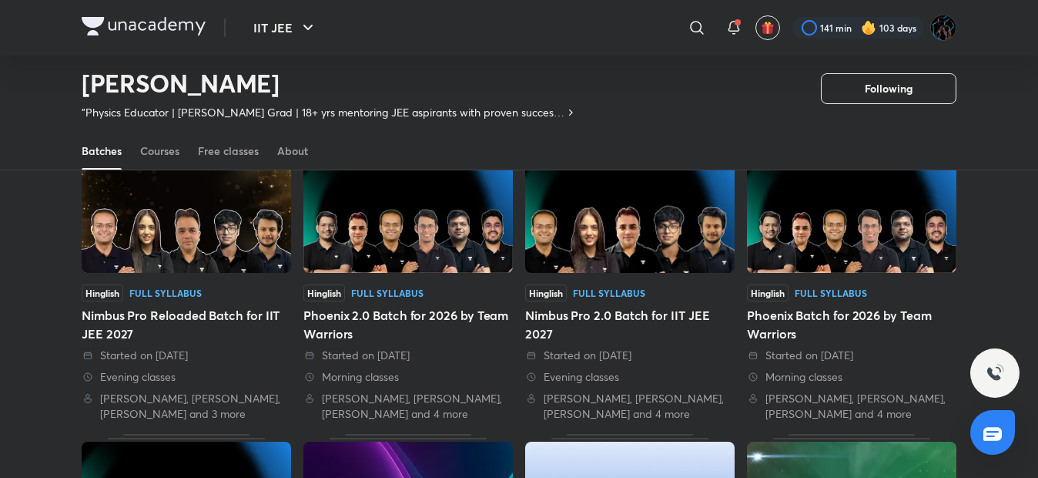
click at [394, 266] on img at bounding box center [409, 213] width 210 height 120
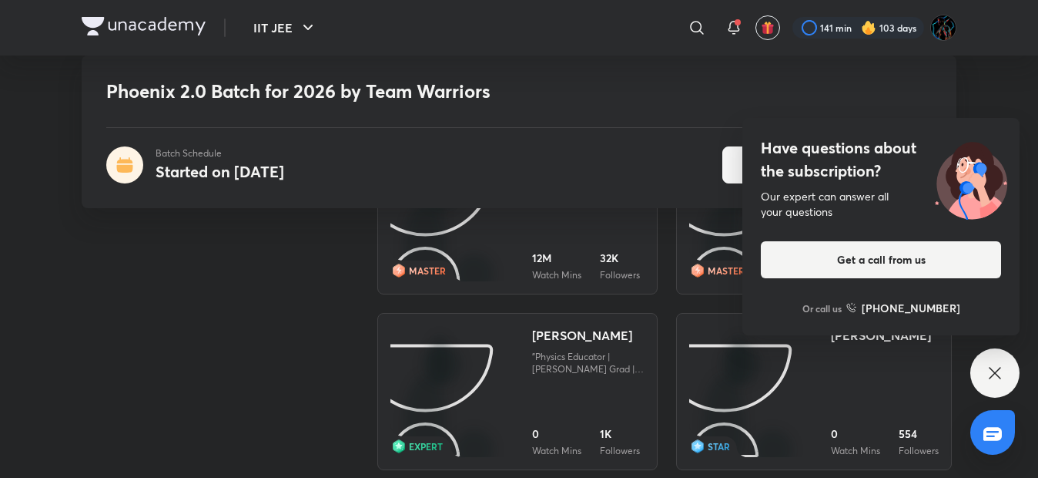
scroll to position [2092, 0]
click at [455, 460] on img at bounding box center [455, 460] width 0 height 0
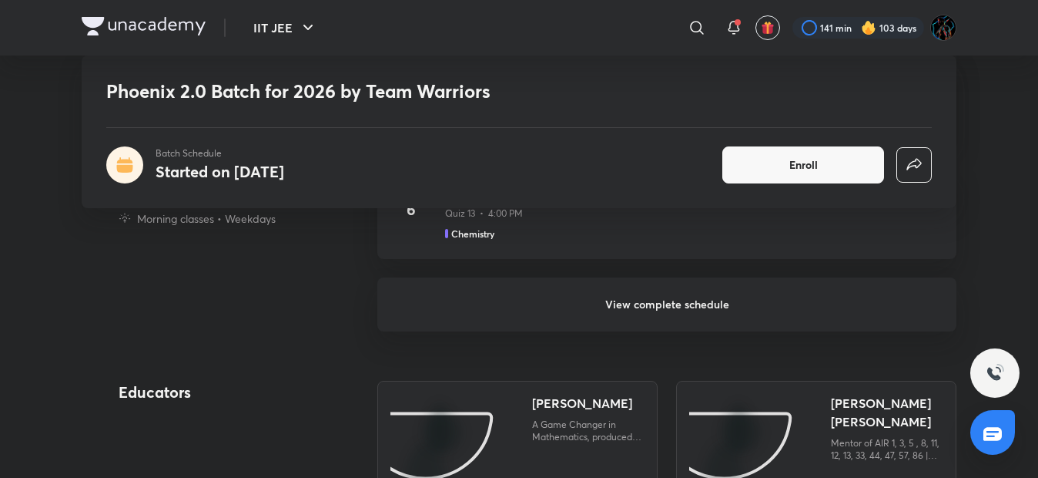
scroll to position [1700, 0]
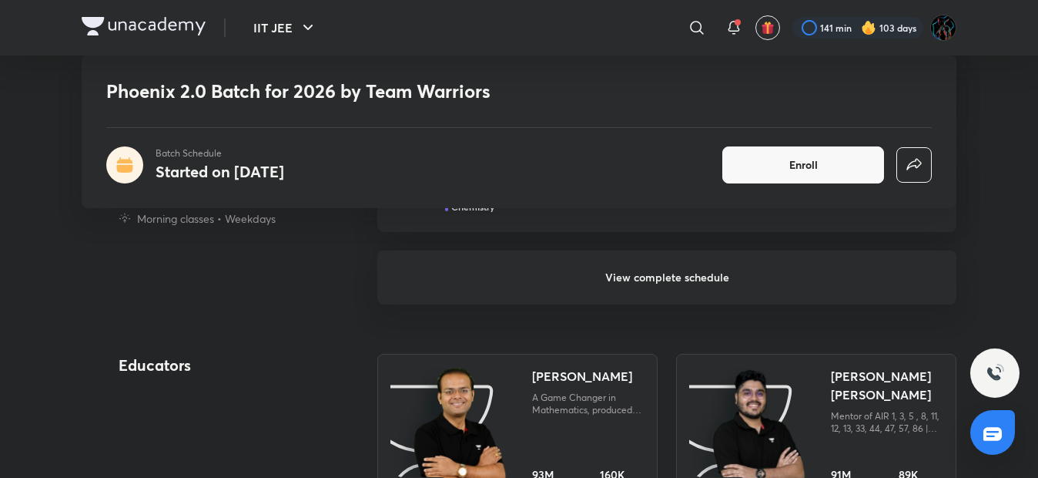
click at [597, 276] on h6 "View complete schedule" at bounding box center [666, 277] width 579 height 54
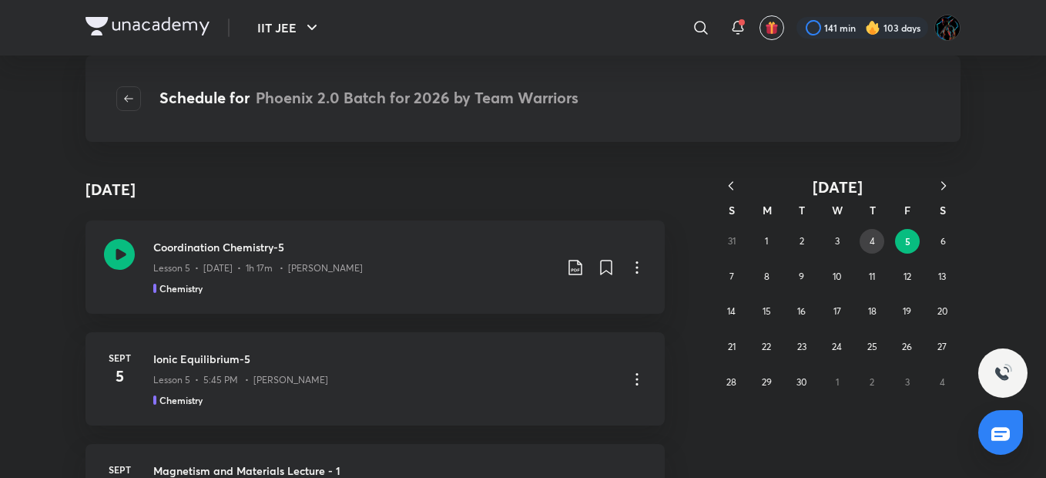
click at [866, 248] on button "4" at bounding box center [872, 241] width 25 height 25
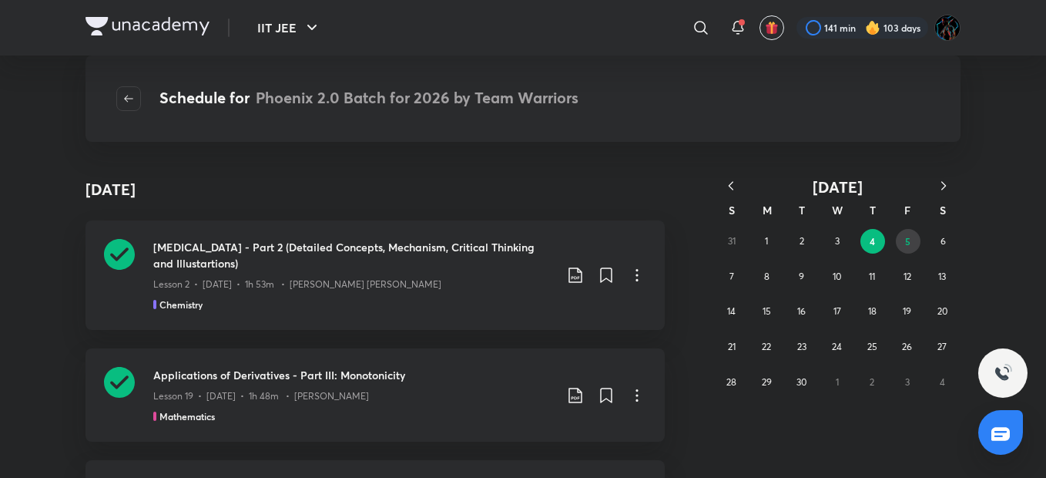
click at [909, 245] on abbr "5" at bounding box center [907, 241] width 5 height 12
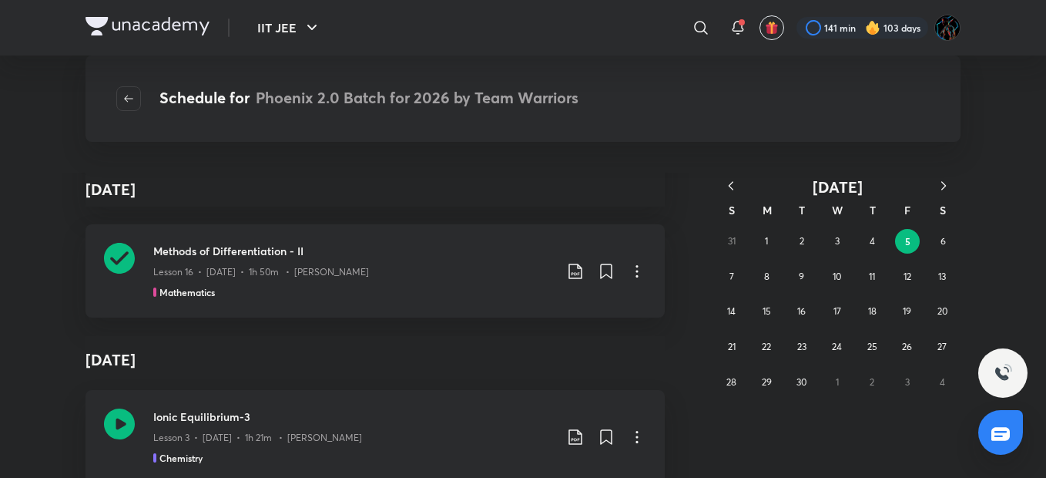
scroll to position [4171, 0]
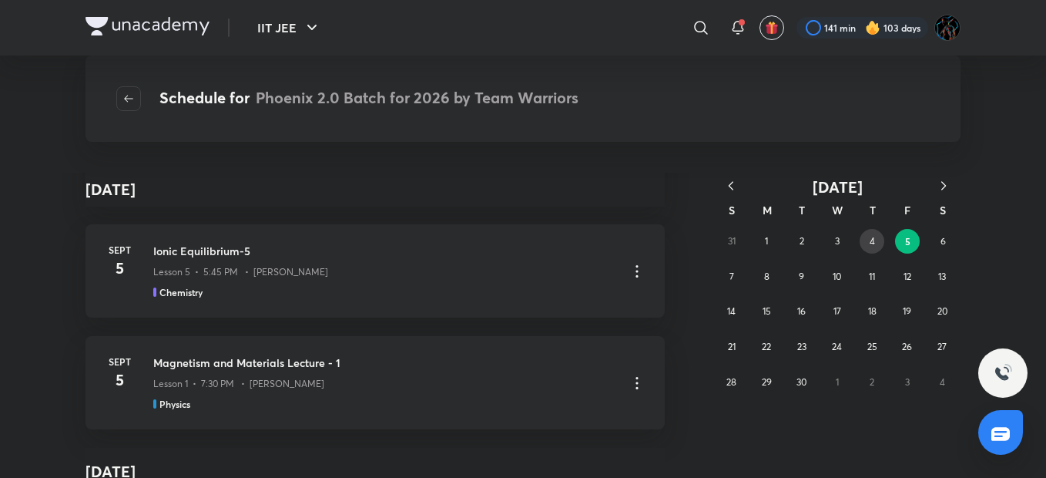
click at [874, 234] on button "4" at bounding box center [872, 241] width 25 height 25
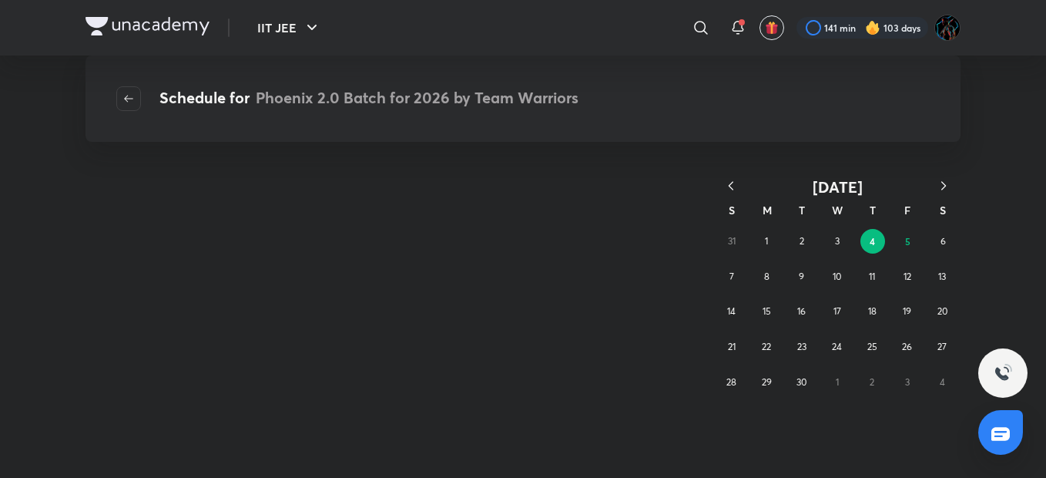
scroll to position [0, 0]
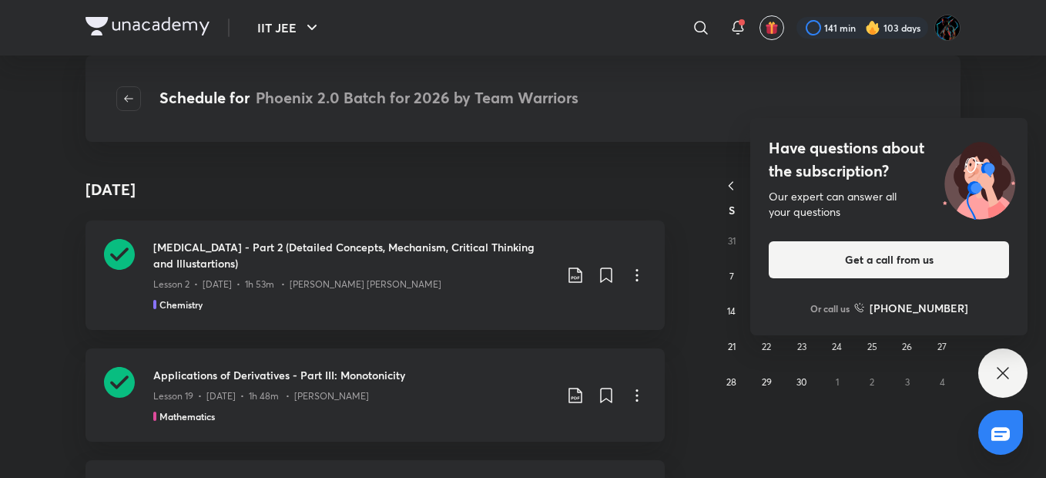
click at [1018, 371] on div "Have questions about the subscription? Our expert can answer all your questions…" at bounding box center [1002, 372] width 49 height 49
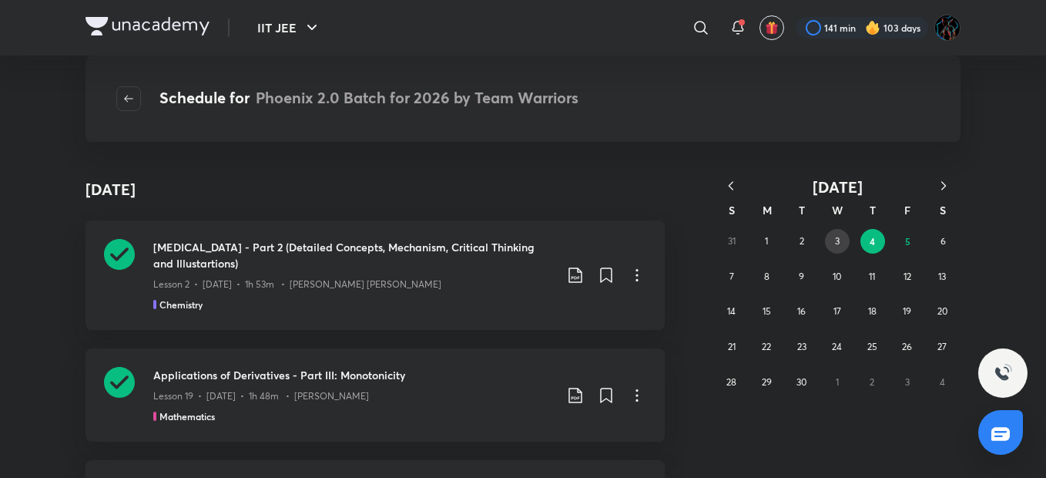
click at [837, 240] on abbr "3" at bounding box center [837, 241] width 5 height 12
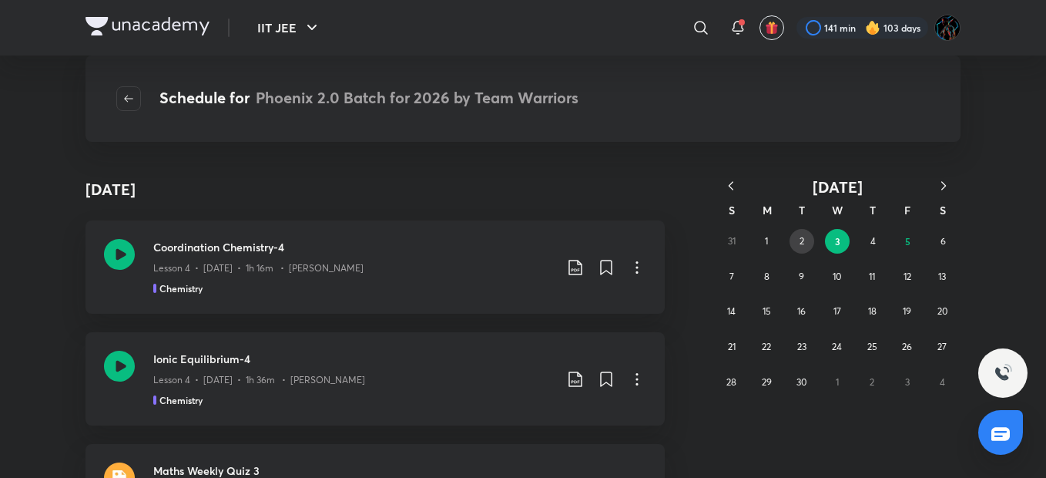
click at [804, 243] on abbr "2" at bounding box center [802, 241] width 5 height 12
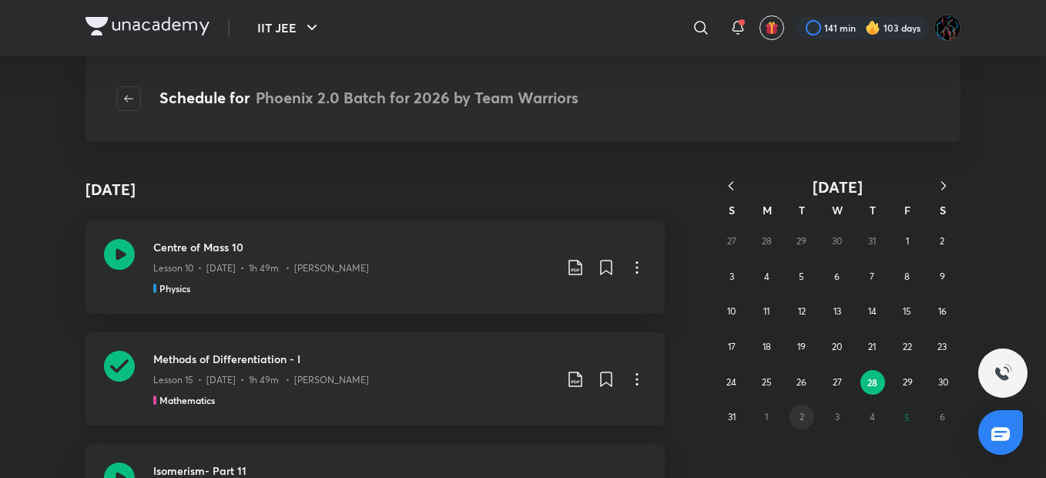
scroll to position [25, 0]
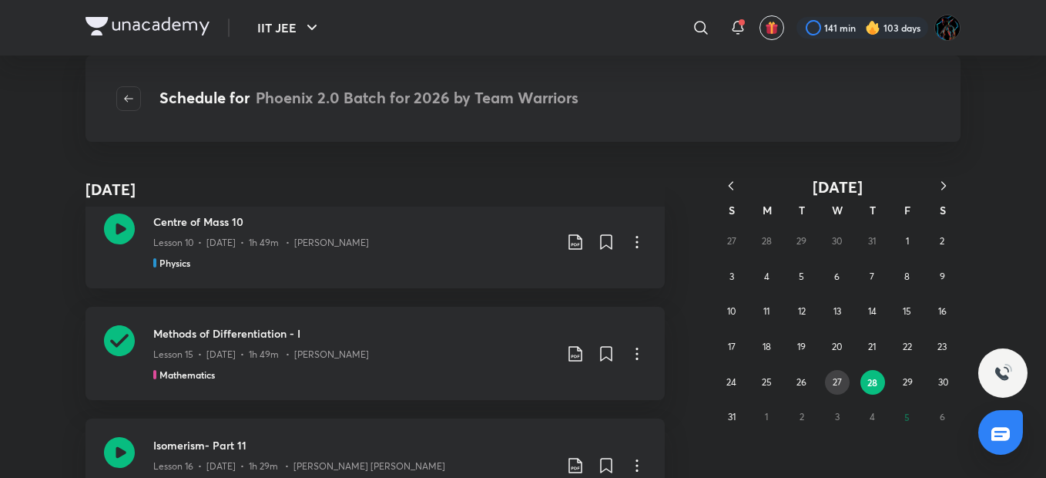
click at [834, 388] on button "27" at bounding box center [837, 382] width 25 height 25
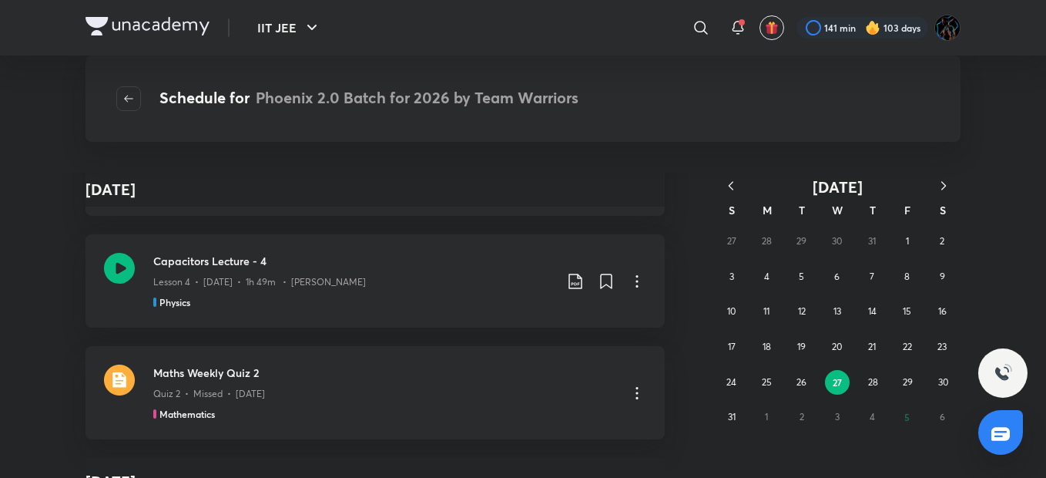
scroll to position [4021, 0]
click at [443, 392] on div "Lesson 6 • [DATE] • 1h 41m • [PERSON_NAME]" at bounding box center [353, 391] width 401 height 20
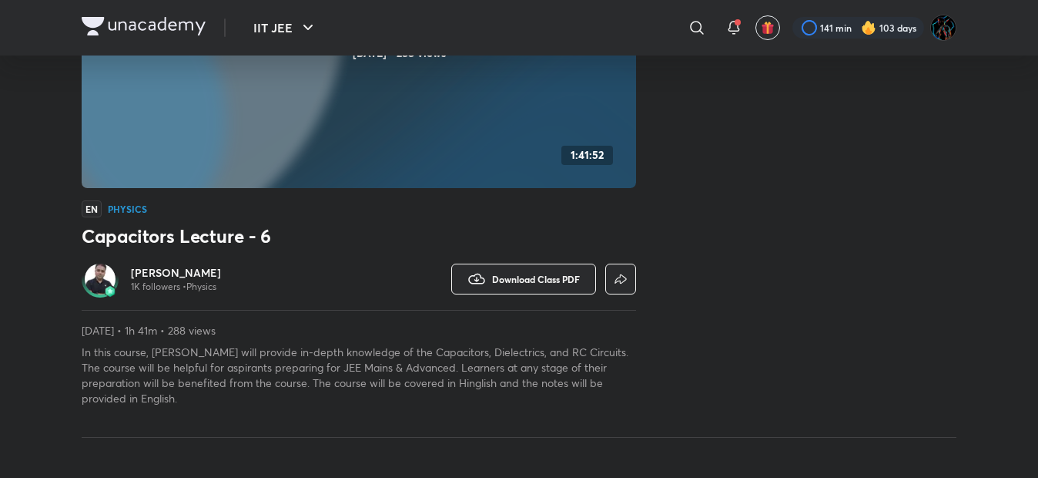
scroll to position [287, 0]
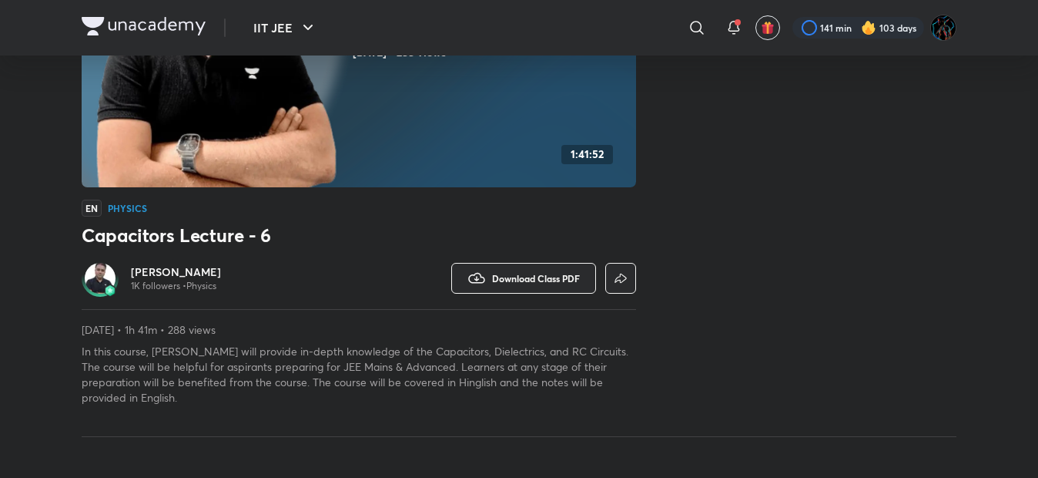
click at [109, 281] on img at bounding box center [100, 278] width 31 height 31
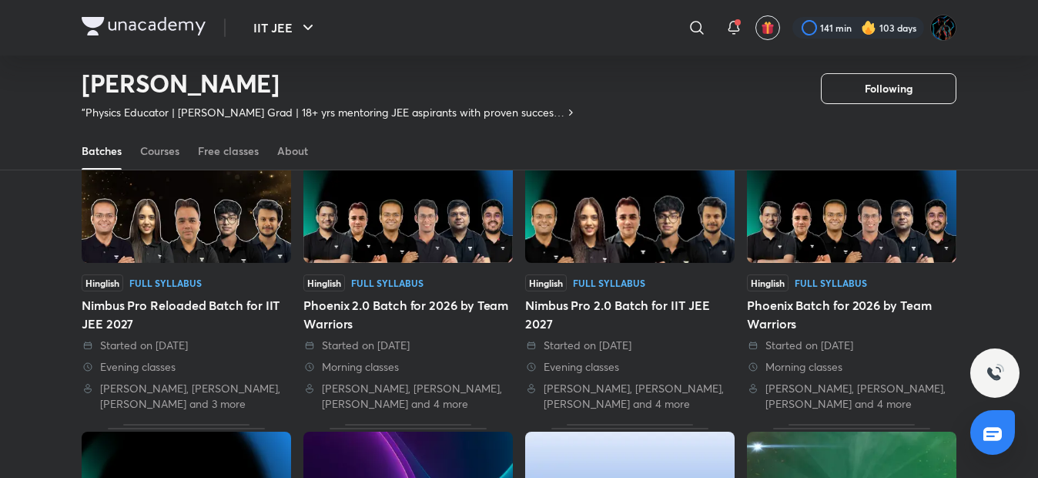
scroll to position [110, 0]
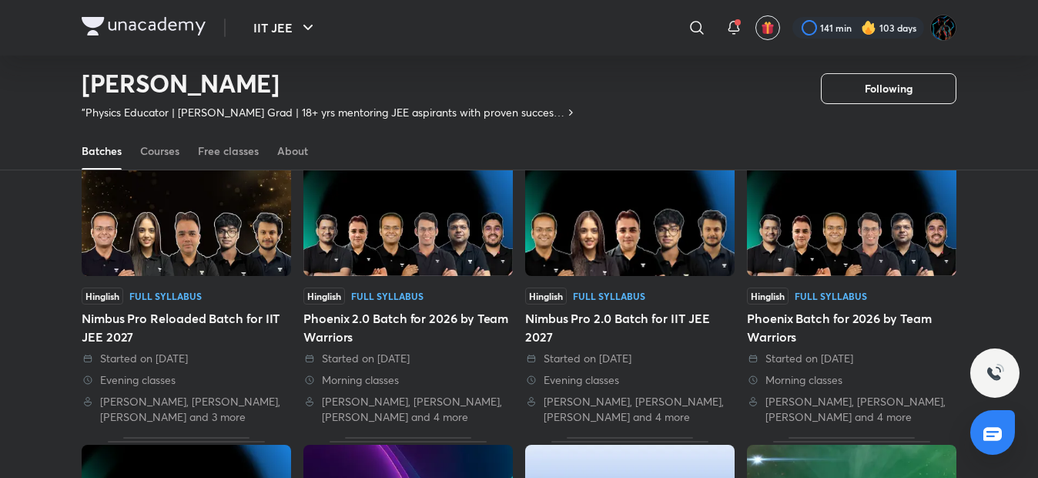
click at [378, 247] on img at bounding box center [409, 216] width 210 height 120
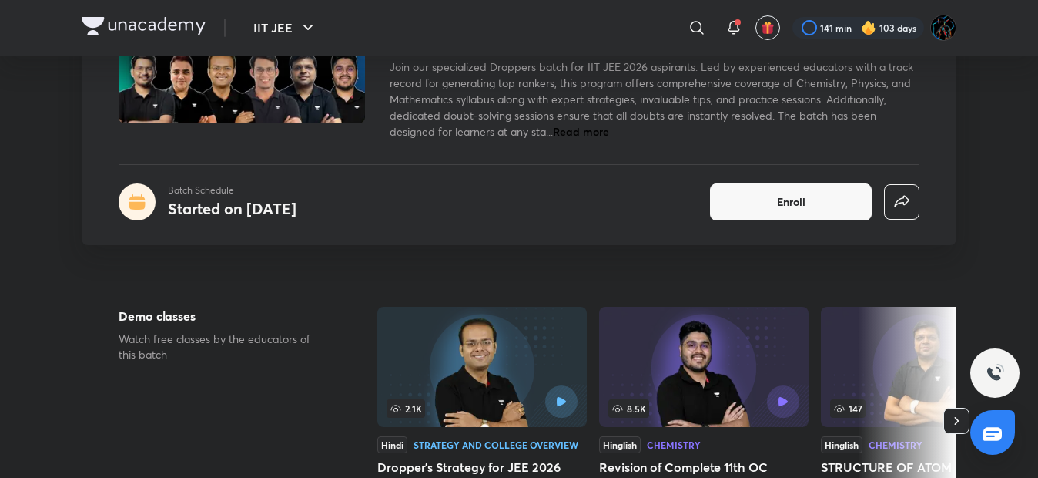
scroll to position [175, 0]
click at [730, 215] on button "Enroll" at bounding box center [791, 202] width 162 height 37
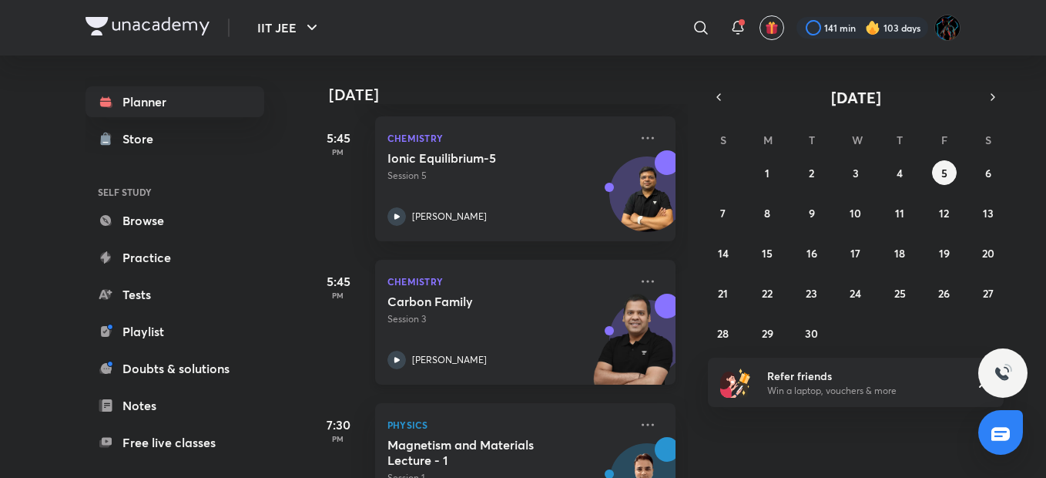
scroll to position [438, 0]
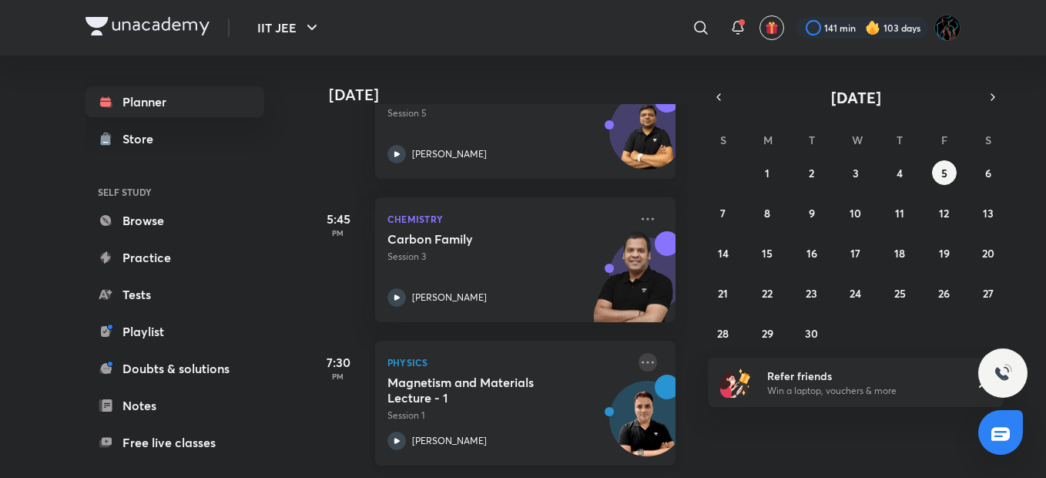
click at [642, 361] on icon at bounding box center [648, 362] width 12 height 2
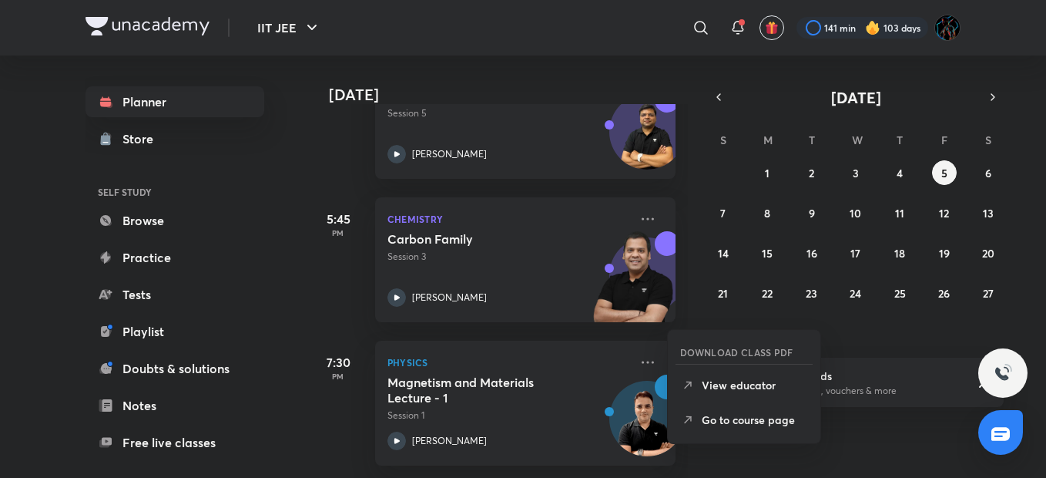
click at [0, 367] on html "IIT JEE ​ 141 min 103 days Planner Store SELF STUDY Browse Practice Tests Playl…" at bounding box center [523, 239] width 1046 height 478
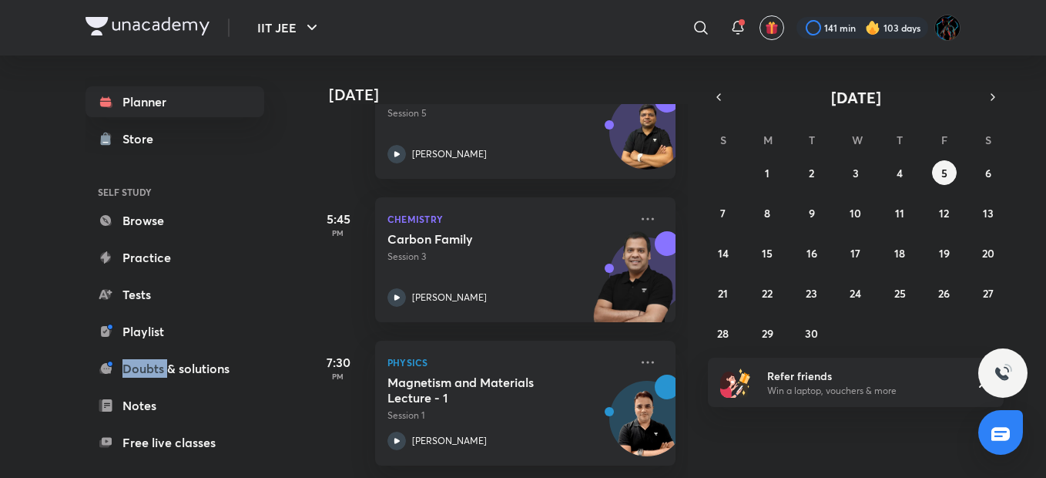
click at [0, 367] on html "IIT JEE ​ 141 min 103 days Planner Store SELF STUDY Browse Practice Tests Playl…" at bounding box center [523, 239] width 1046 height 478
drag, startPoint x: -3, startPoint y: 367, endPoint x: 48, endPoint y: 428, distance: 79.9
click at [48, 428] on div "IIT JEE ​ 141 min 103 days Planner Store SELF STUDY Browse Practice Tests Playl…" at bounding box center [523, 239] width 1046 height 478
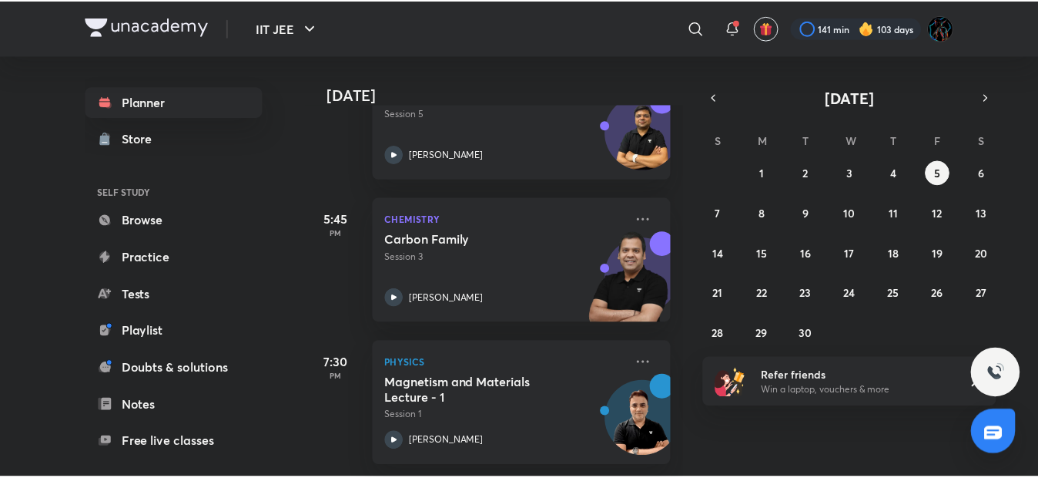
scroll to position [142, 0]
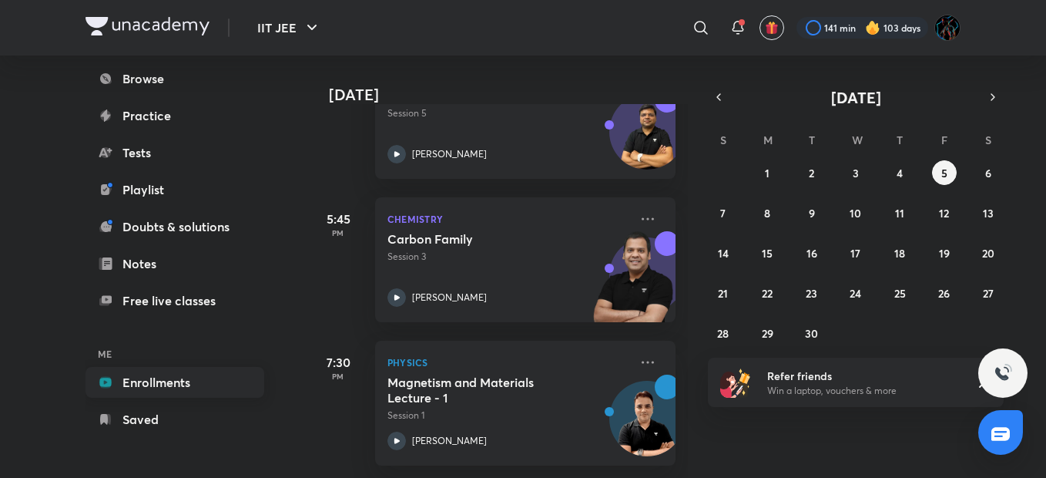
click at [156, 386] on link "Enrollments" at bounding box center [175, 382] width 179 height 31
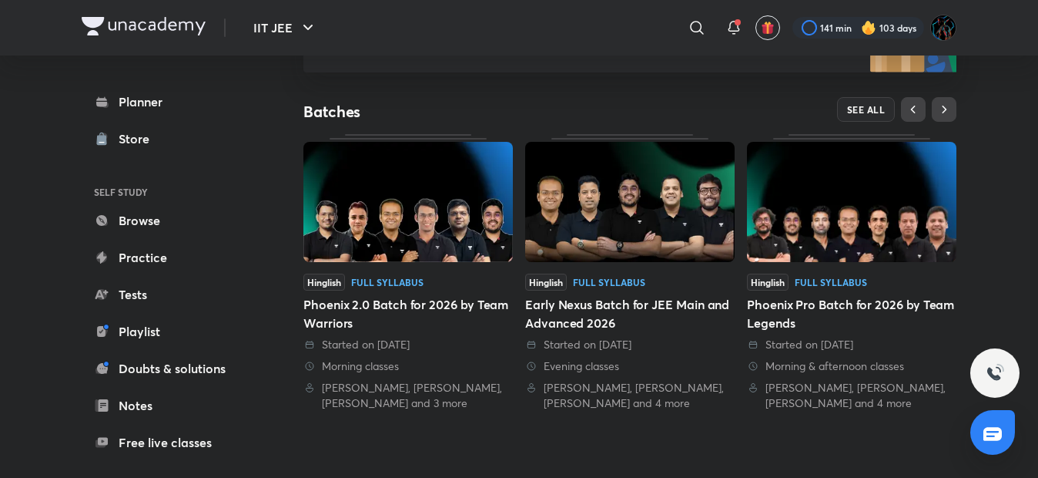
scroll to position [293, 0]
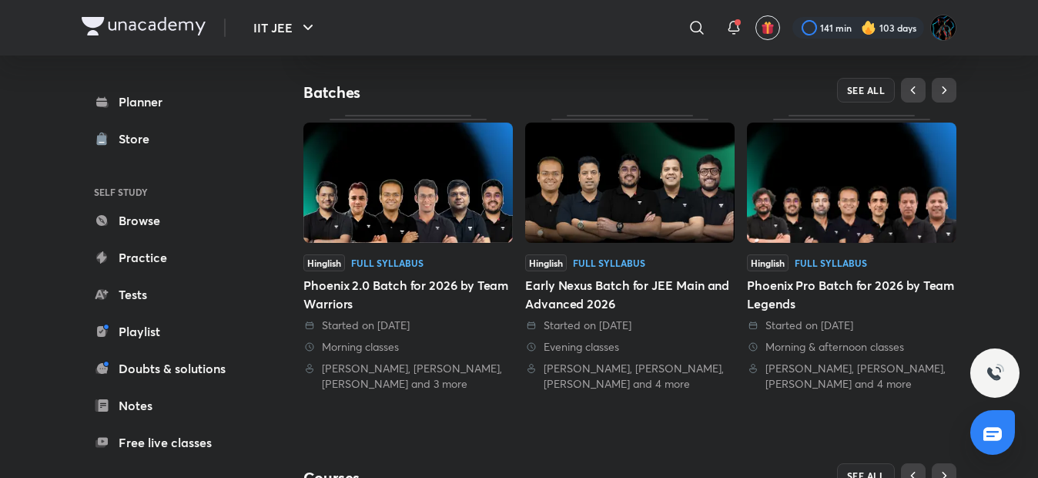
click at [418, 236] on img at bounding box center [409, 182] width 210 height 120
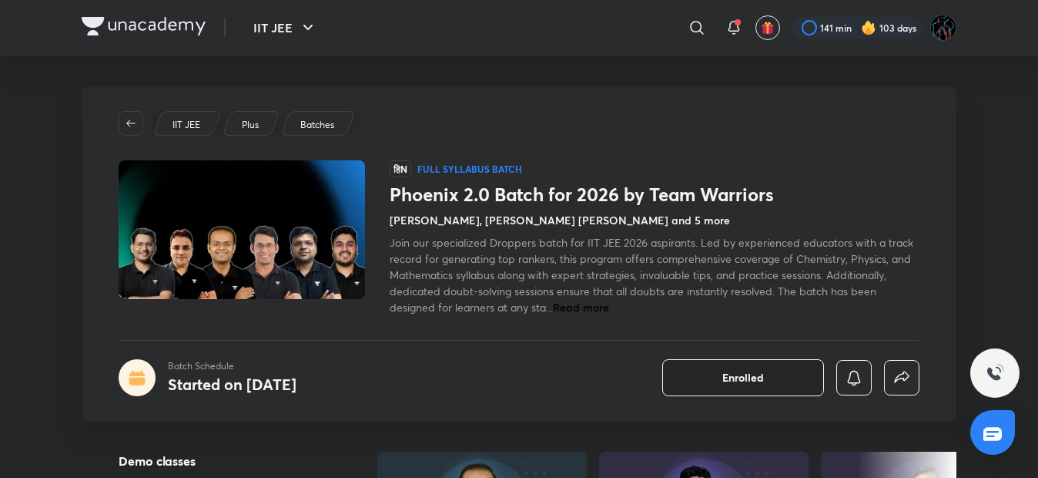
click at [743, 386] on button "Enrolled" at bounding box center [744, 377] width 162 height 37
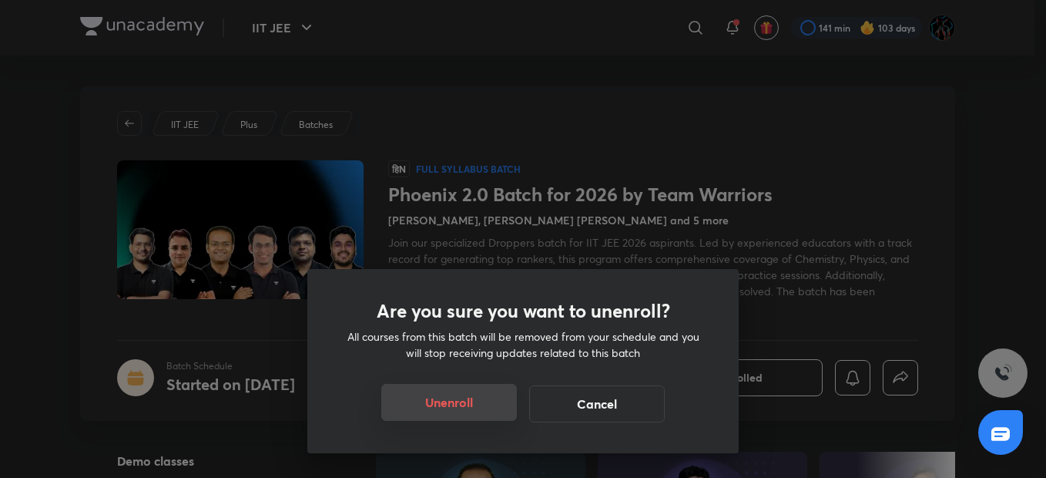
click at [488, 399] on button "Unenroll" at bounding box center [449, 402] width 136 height 37
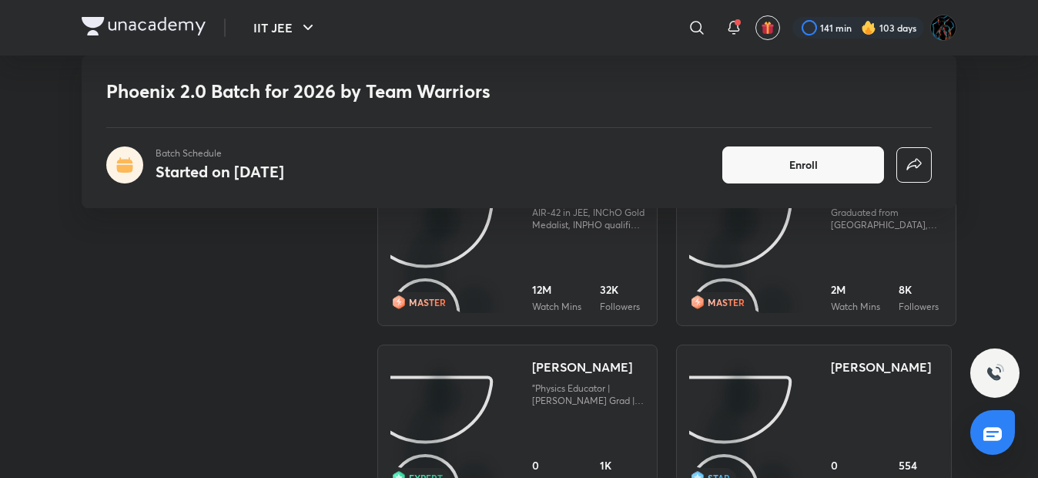
scroll to position [2075, 0]
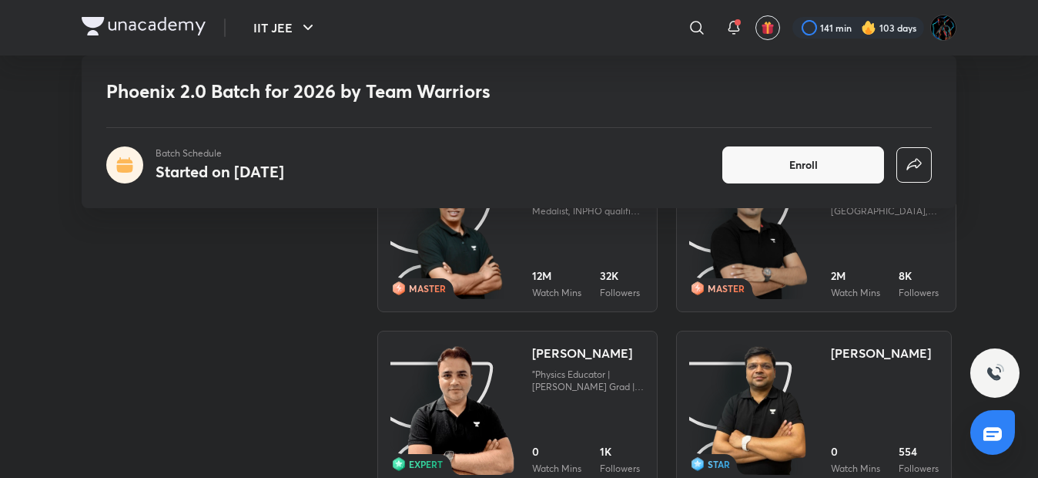
click at [478, 382] on img at bounding box center [460, 410] width 111 height 133
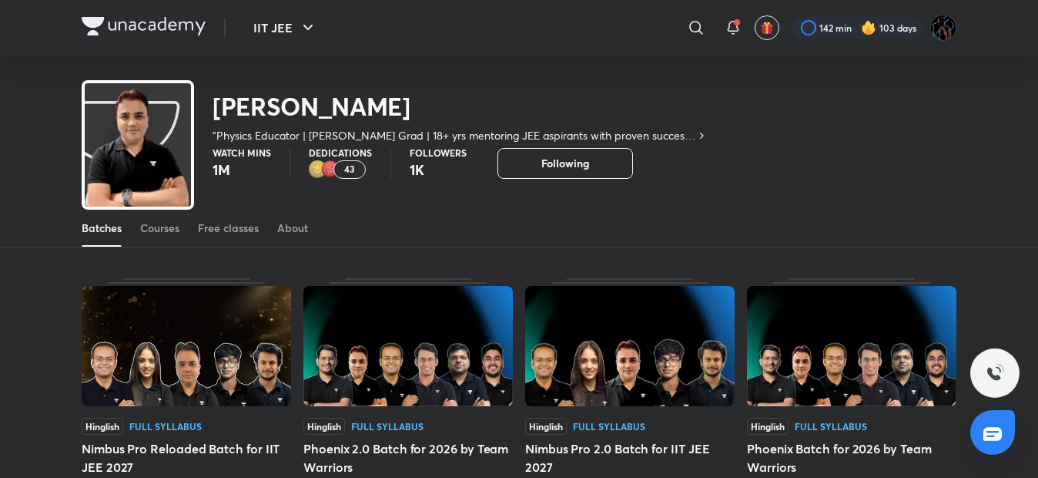
scroll to position [21, 0]
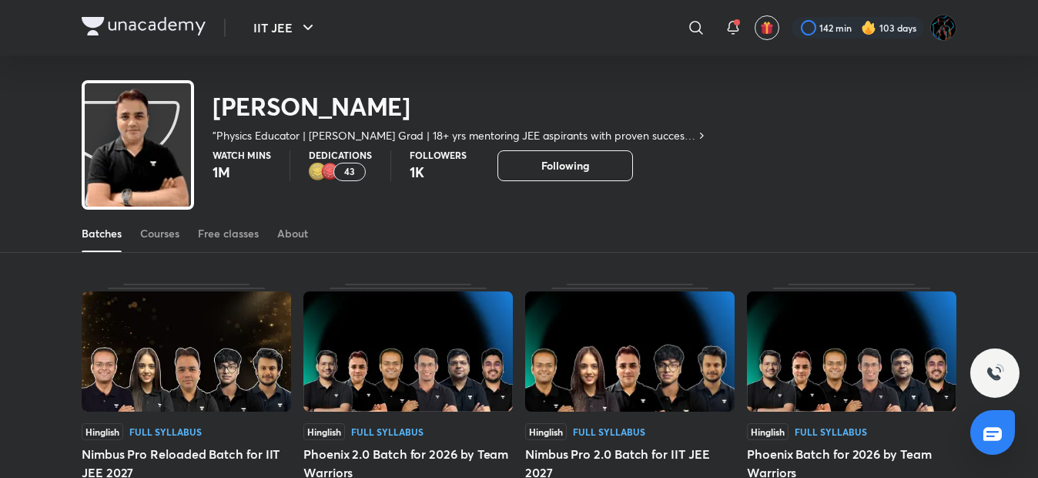
click at [849, 389] on img at bounding box center [852, 351] width 210 height 120
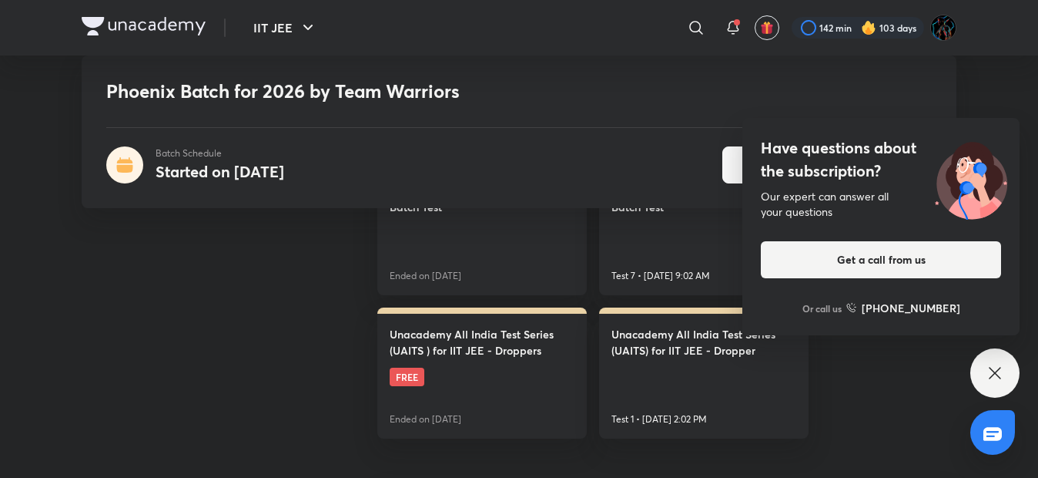
scroll to position [776, 0]
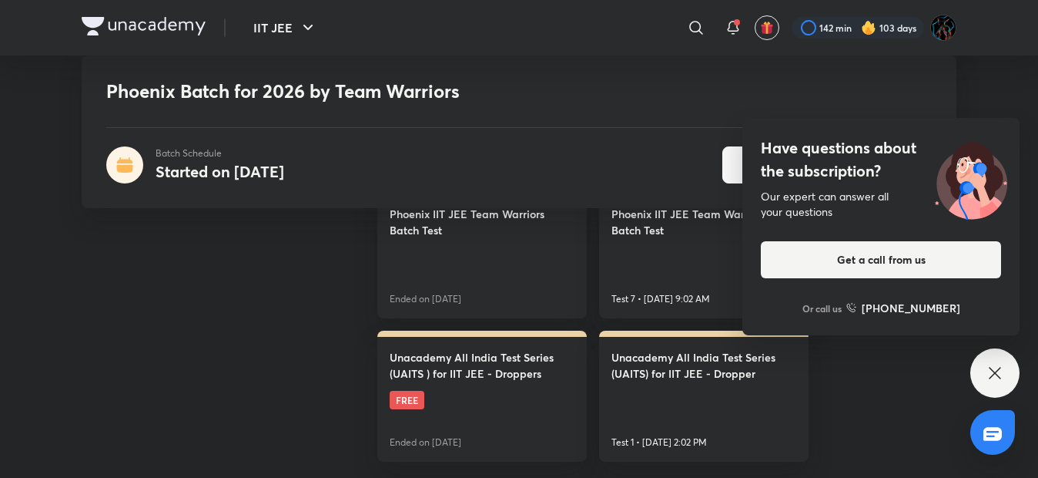
click at [985, 375] on div "Have questions about the subscription? Our expert can answer all your questions…" at bounding box center [995, 372] width 49 height 49
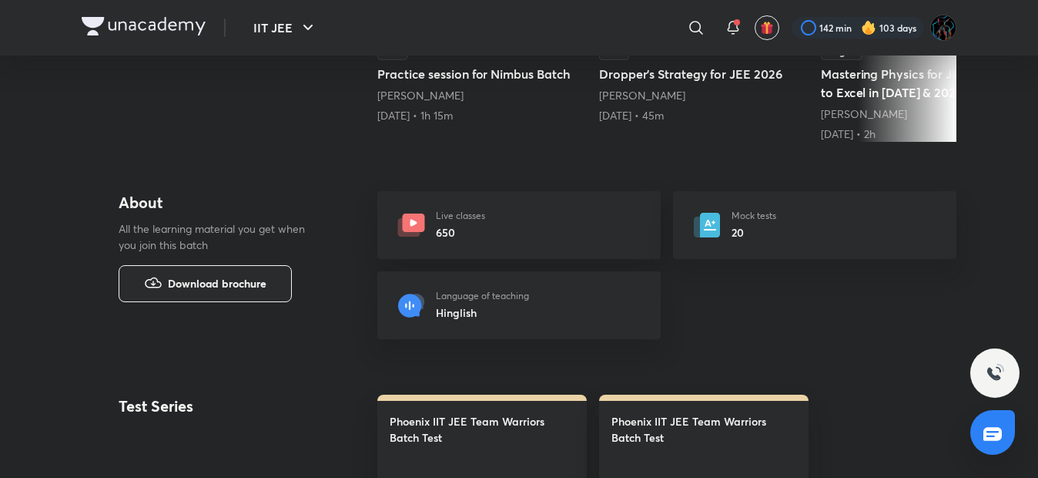
scroll to position [0, 0]
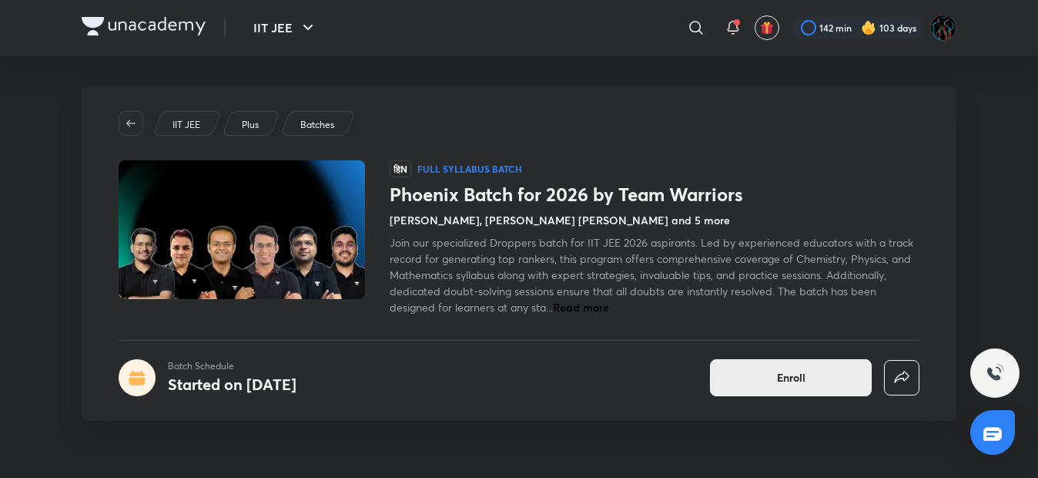
click at [753, 377] on button "Enroll" at bounding box center [791, 377] width 162 height 37
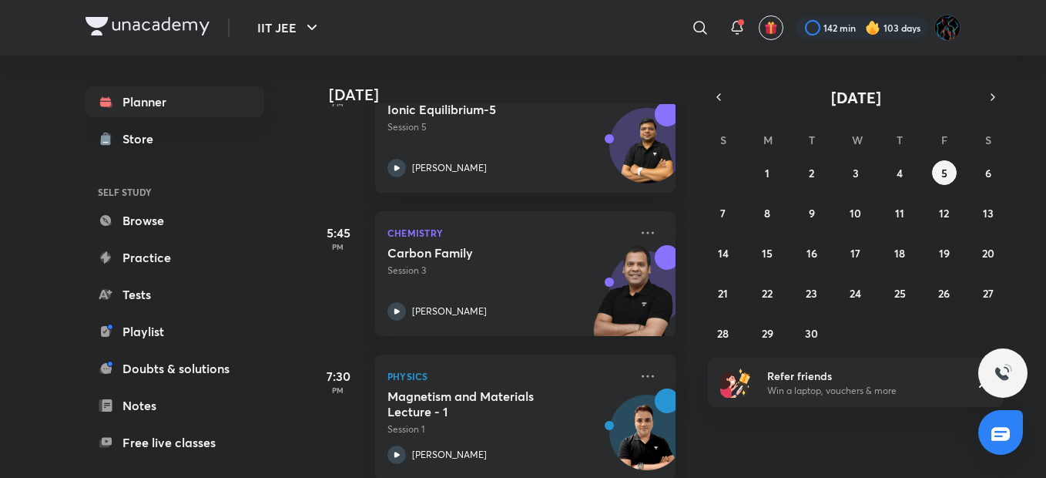
scroll to position [438, 0]
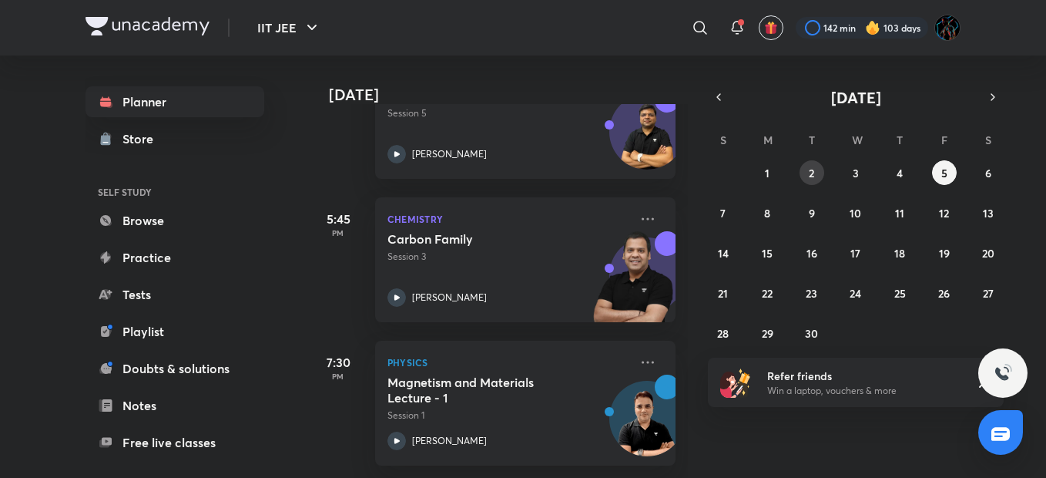
click at [820, 175] on button "2" at bounding box center [812, 172] width 25 height 25
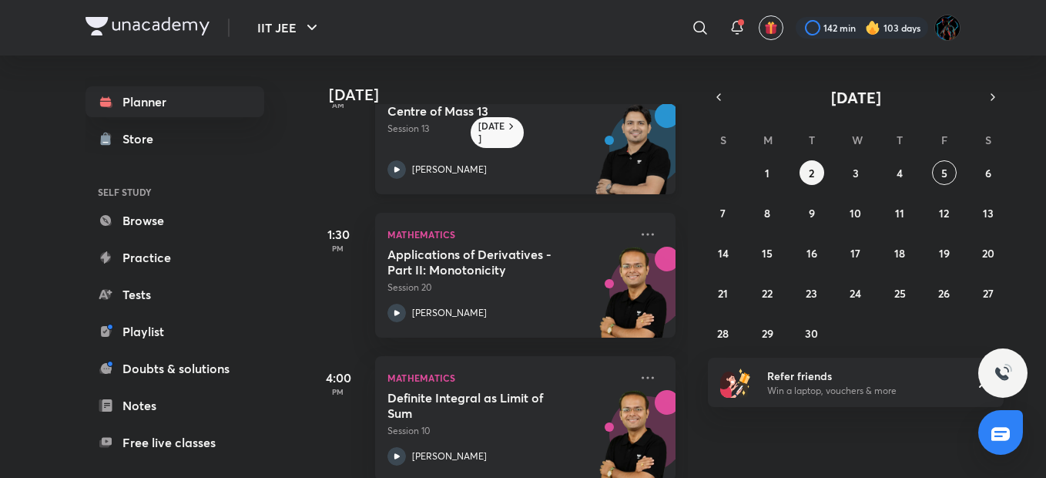
scroll to position [0, 0]
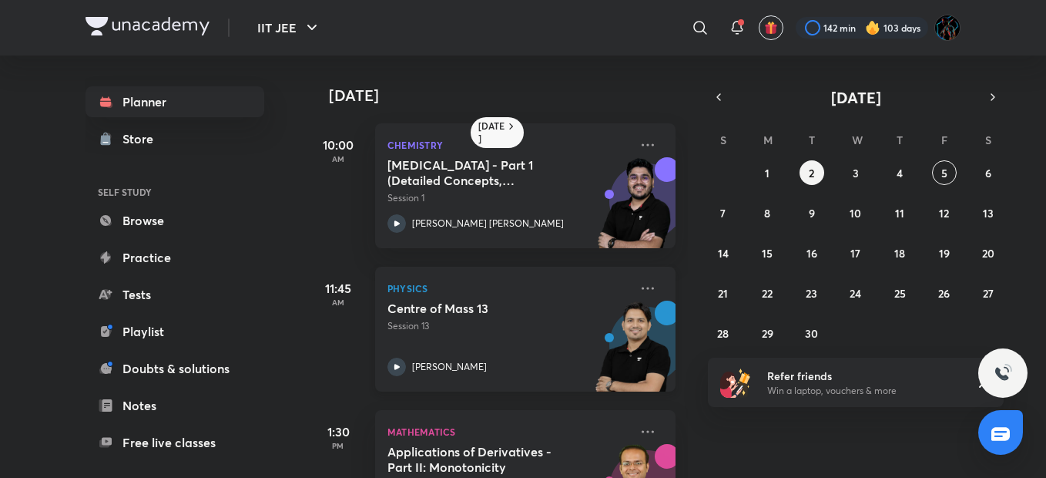
click at [525, 354] on div "Centre of Mass 13 Session 13 Rahul Yadav" at bounding box center [509, 337] width 242 height 75
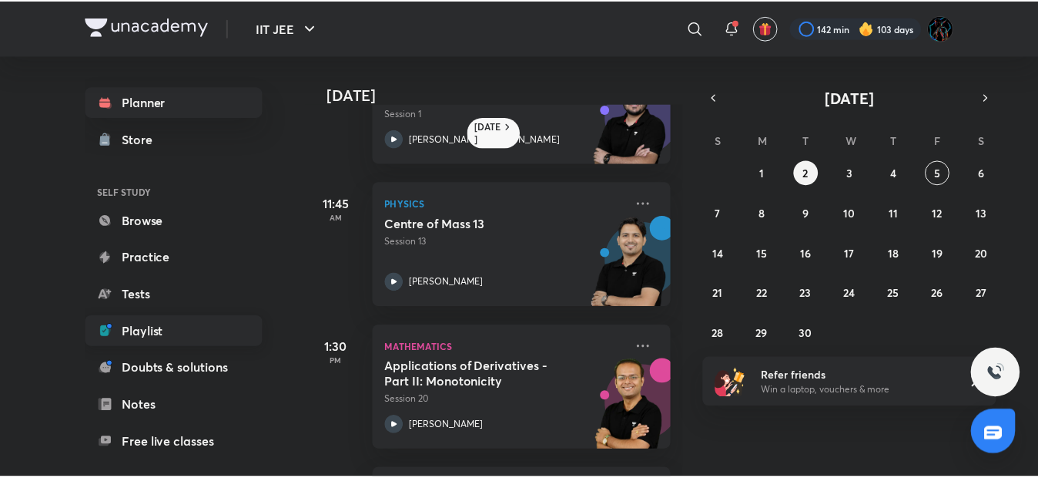
scroll to position [142, 0]
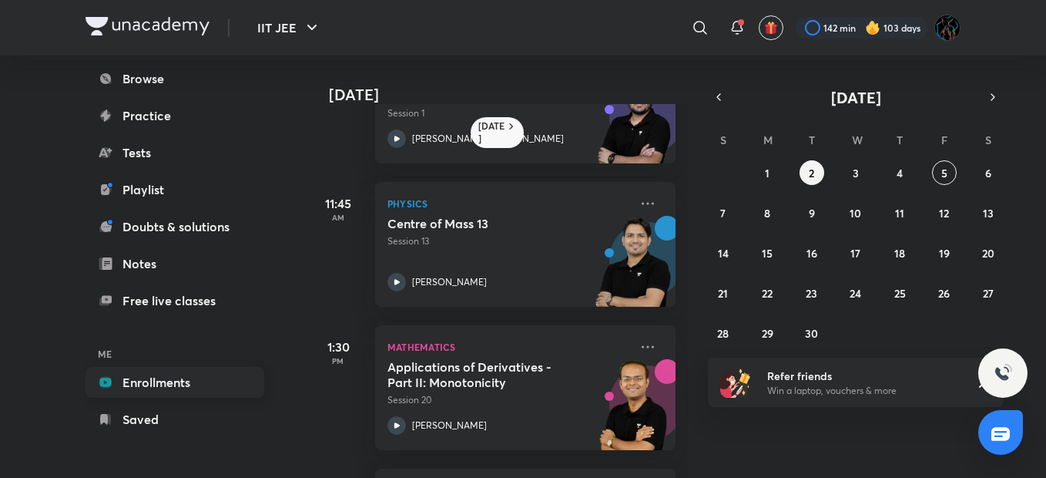
click at [155, 384] on link "Enrollments" at bounding box center [175, 382] width 179 height 31
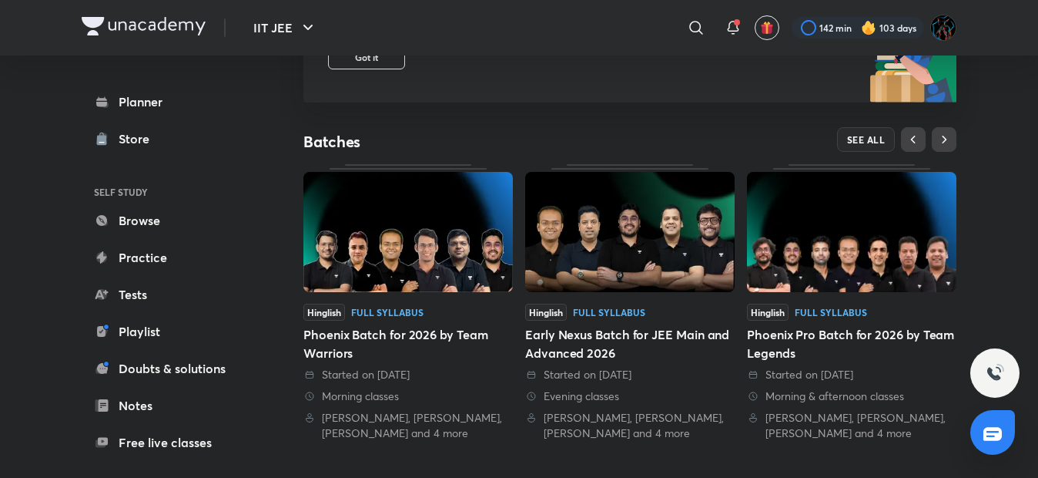
scroll to position [247, 0]
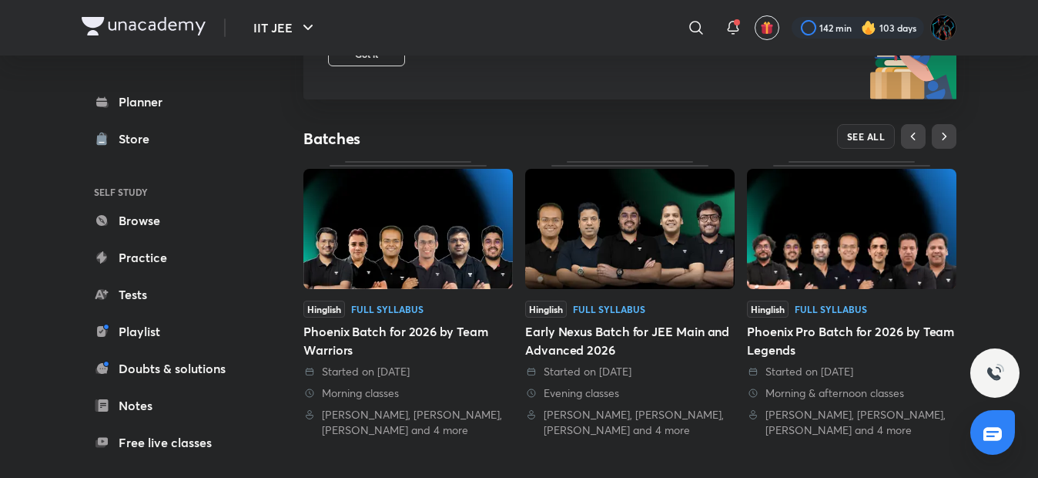
click at [413, 247] on img at bounding box center [409, 229] width 210 height 120
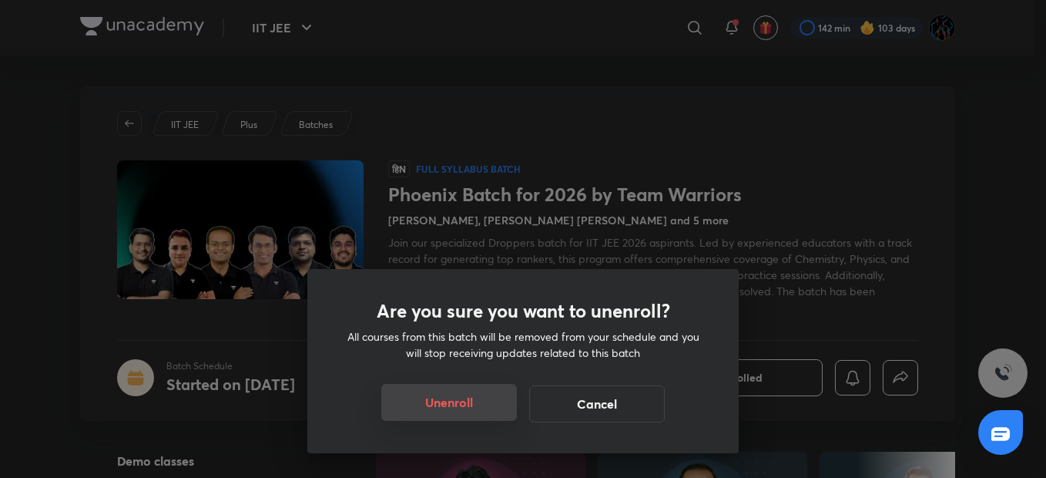
click at [481, 406] on button "Unenroll" at bounding box center [449, 402] width 136 height 37
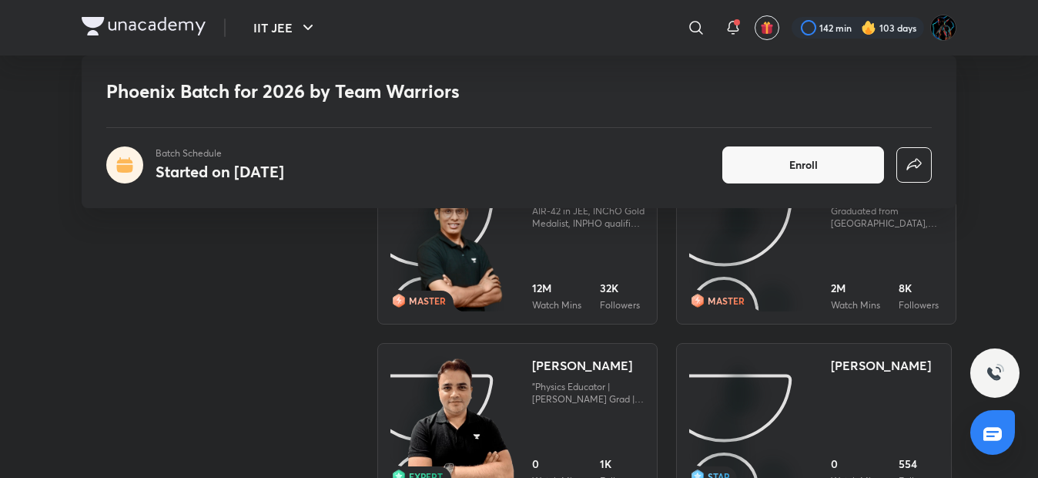
scroll to position [2121, 0]
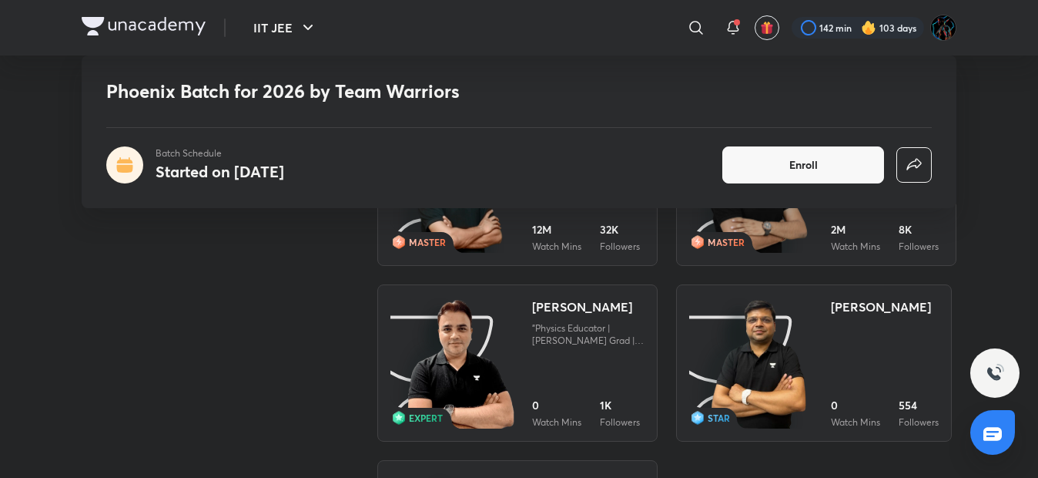
click at [501, 365] on img at bounding box center [460, 363] width 111 height 133
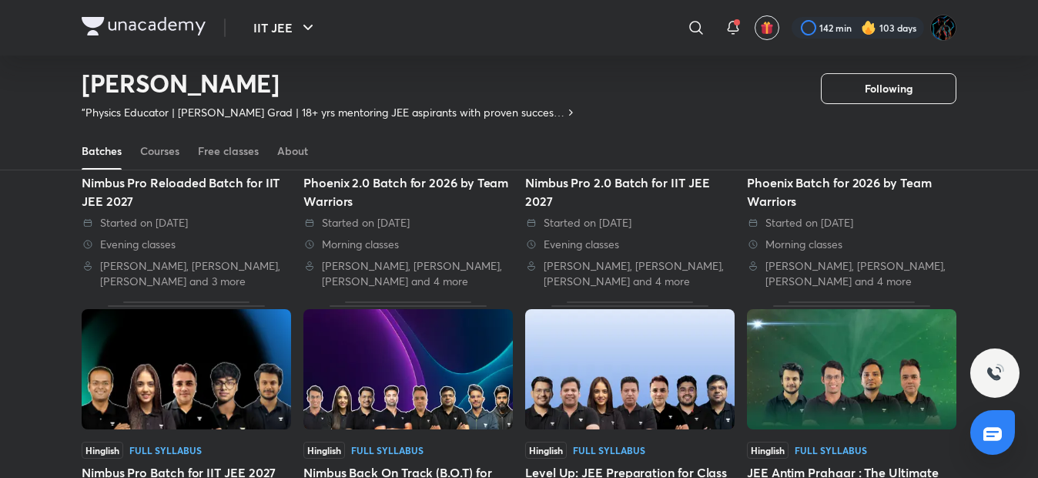
scroll to position [104, 0]
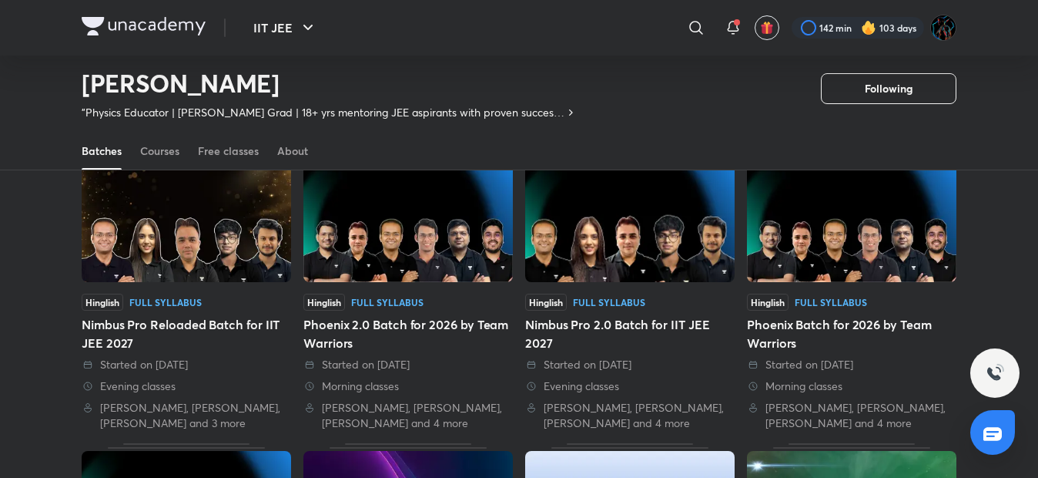
click at [407, 247] on img at bounding box center [409, 222] width 210 height 120
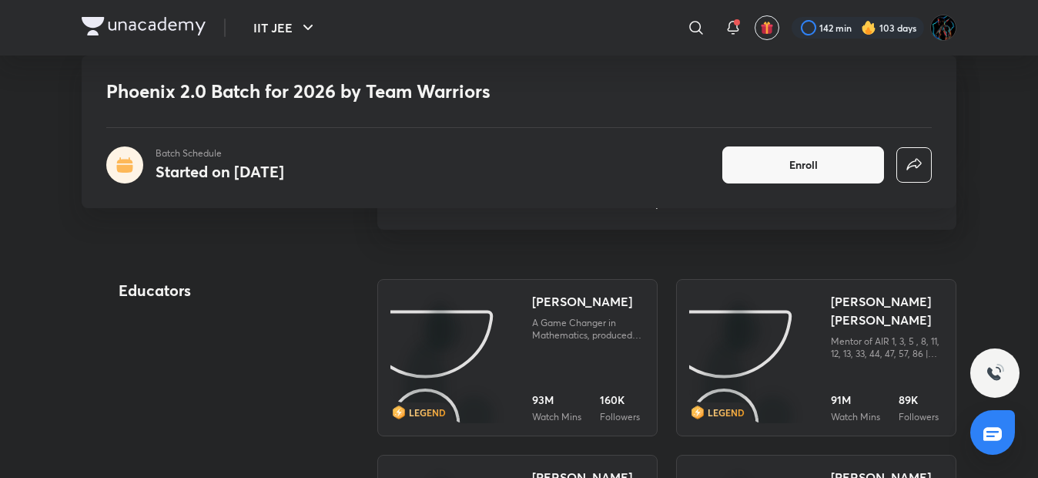
scroll to position [1700, 0]
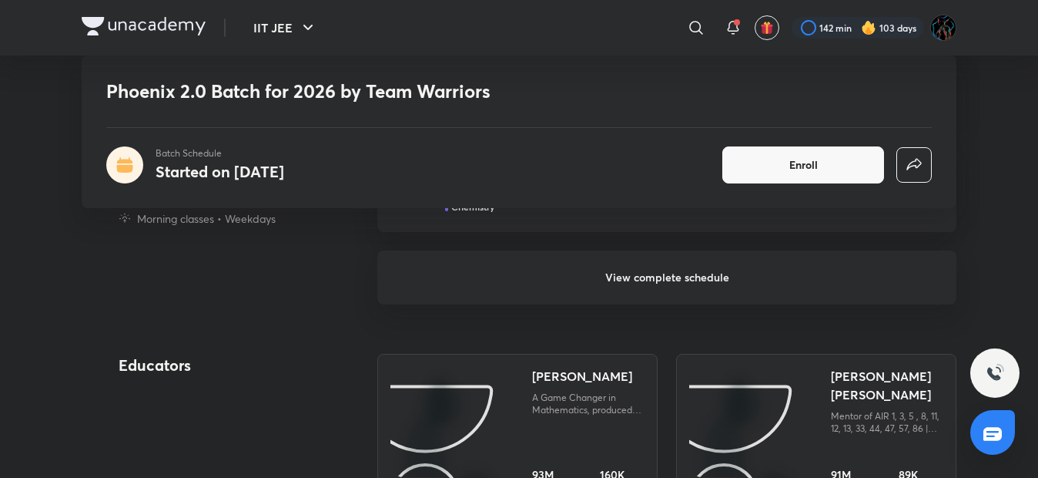
click at [620, 290] on h6 "View complete schedule" at bounding box center [666, 277] width 579 height 54
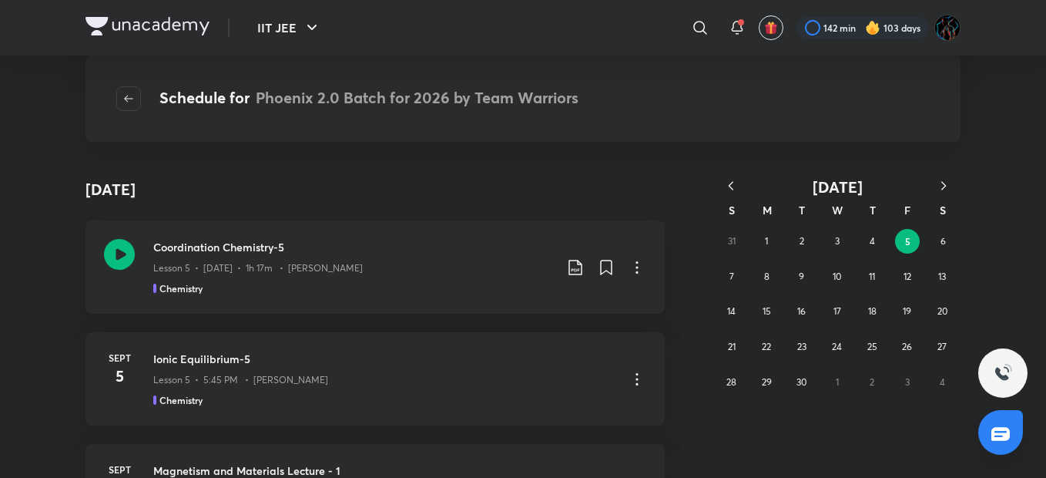
click at [731, 186] on icon "button" at bounding box center [730, 185] width 15 height 15
click at [832, 312] on button "13" at bounding box center [837, 311] width 25 height 25
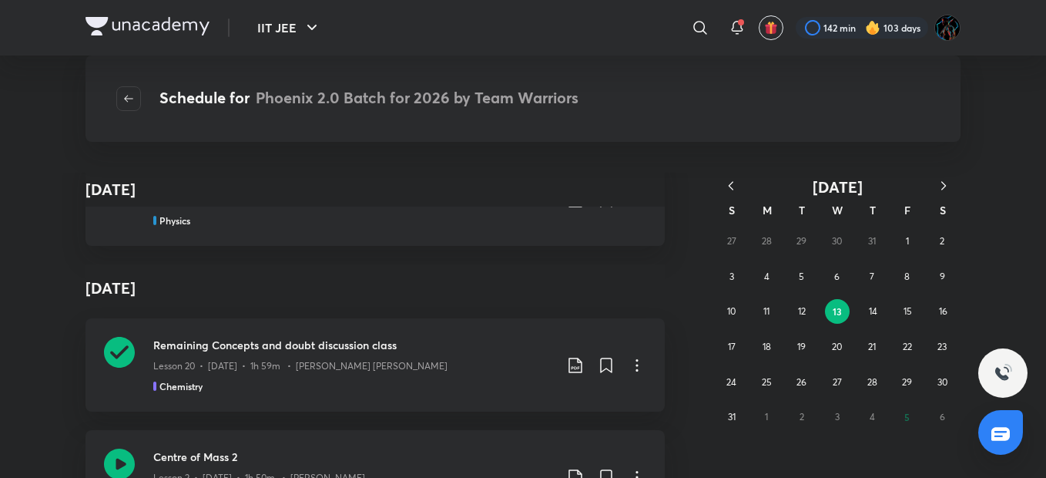
scroll to position [303, 0]
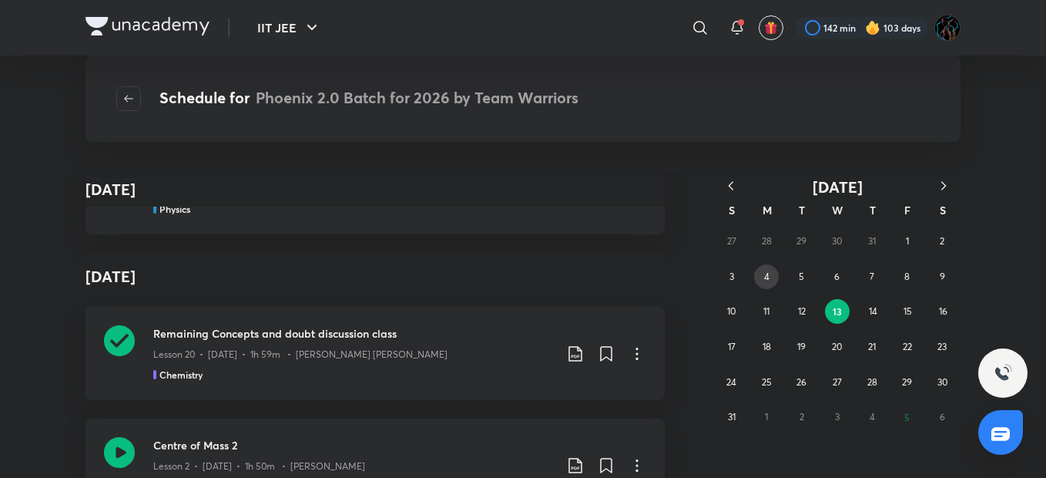
click at [770, 267] on button "4" at bounding box center [766, 276] width 25 height 25
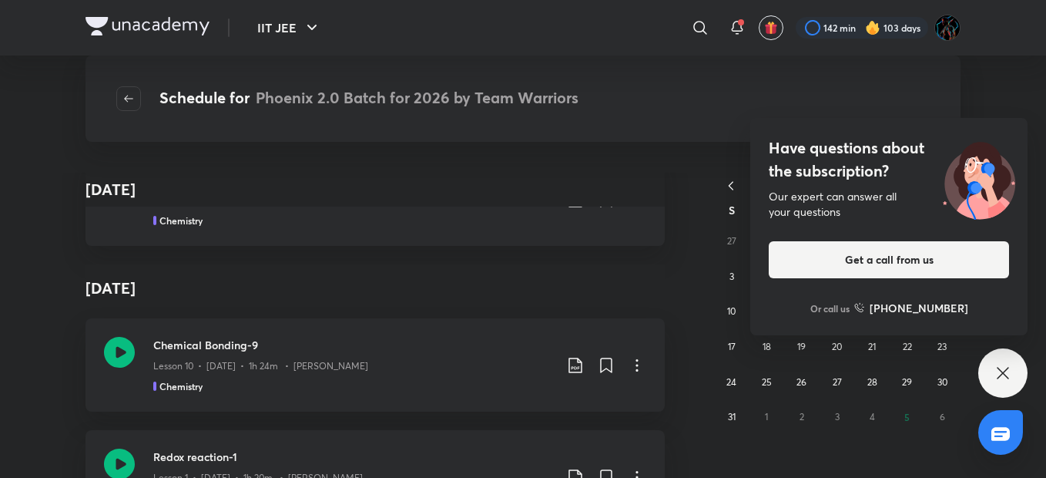
scroll to position [4178, 0]
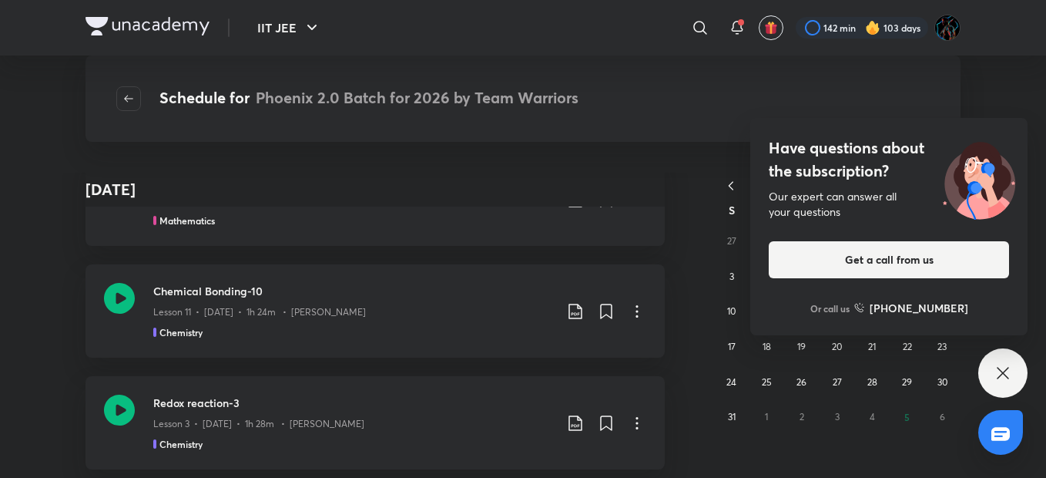
click at [993, 366] on div "Have questions about the subscription? Our expert can answer all your questions…" at bounding box center [1002, 372] width 49 height 49
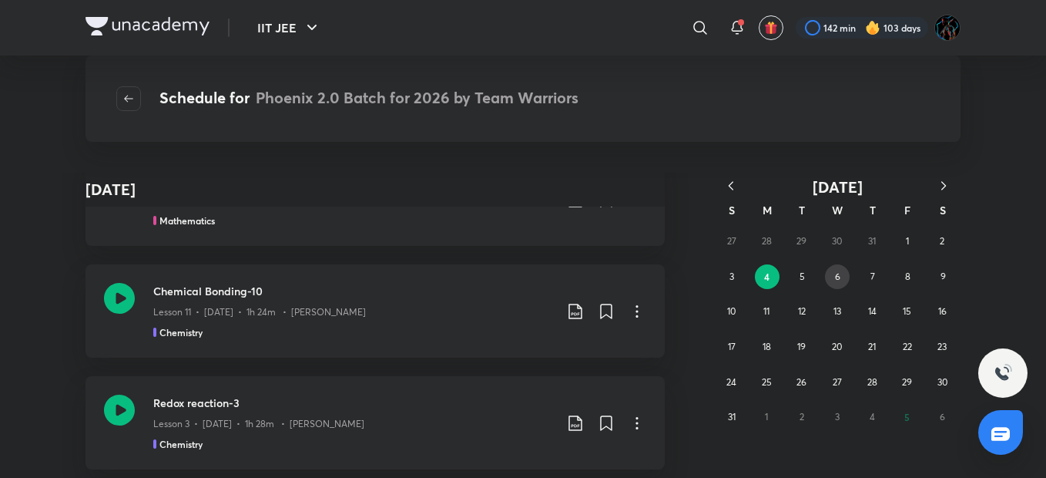
click at [836, 273] on abbr "6" at bounding box center [837, 276] width 5 height 12
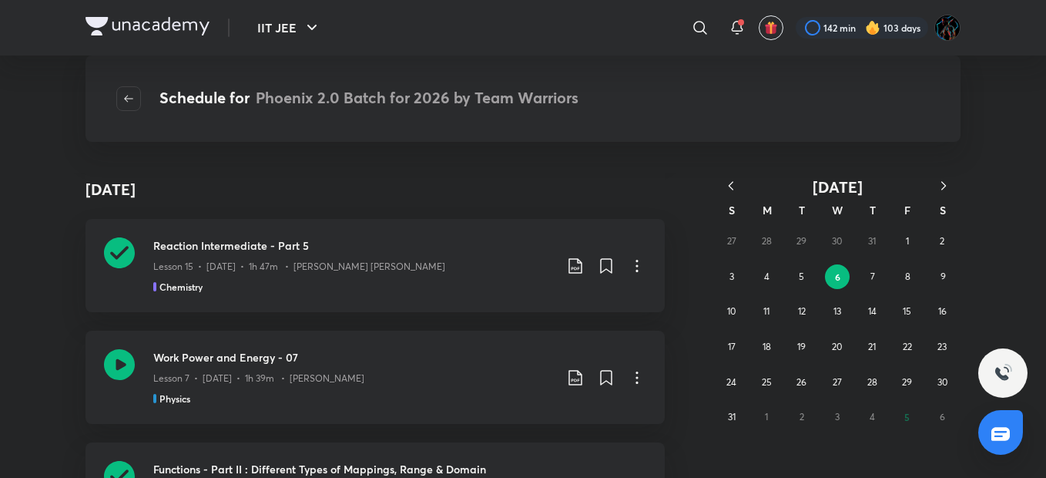
scroll to position [11677, 0]
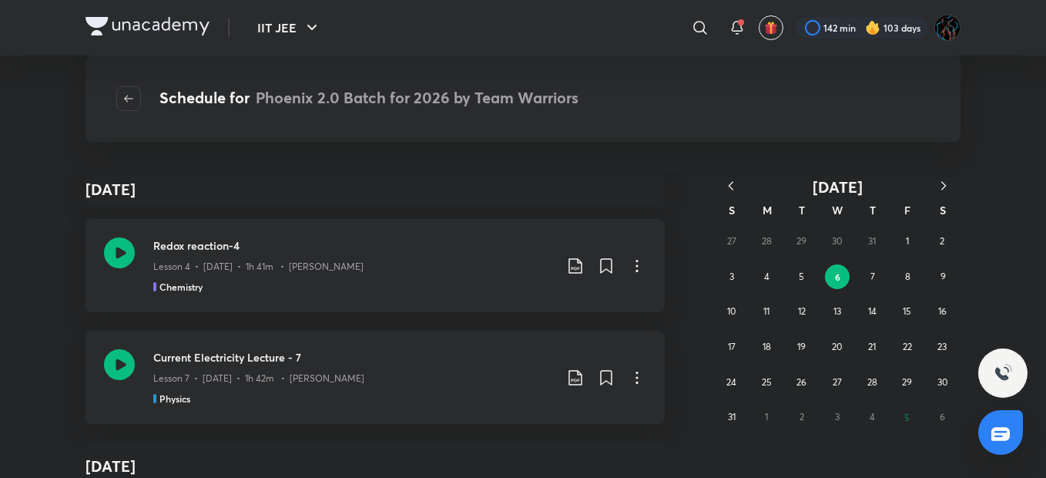
drag, startPoint x: 866, startPoint y: 331, endPoint x: 856, endPoint y: 340, distance: 13.6
click at [869, 346] on div "27 28 29 30 31 1 2 3 4 5 6 7 8 9 10 11 12 13 14 15 16 17 18 19 20 21 22 23 24 2…" at bounding box center [837, 328] width 247 height 211
click at [869, 346] on abbr "21" at bounding box center [872, 347] width 8 height 12
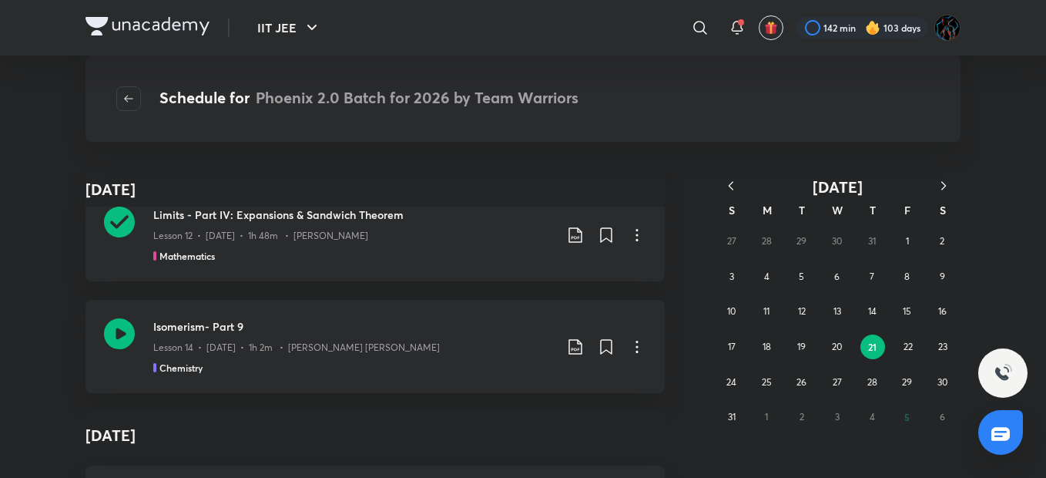
scroll to position [257, 0]
click at [864, 381] on button "28" at bounding box center [872, 382] width 25 height 25
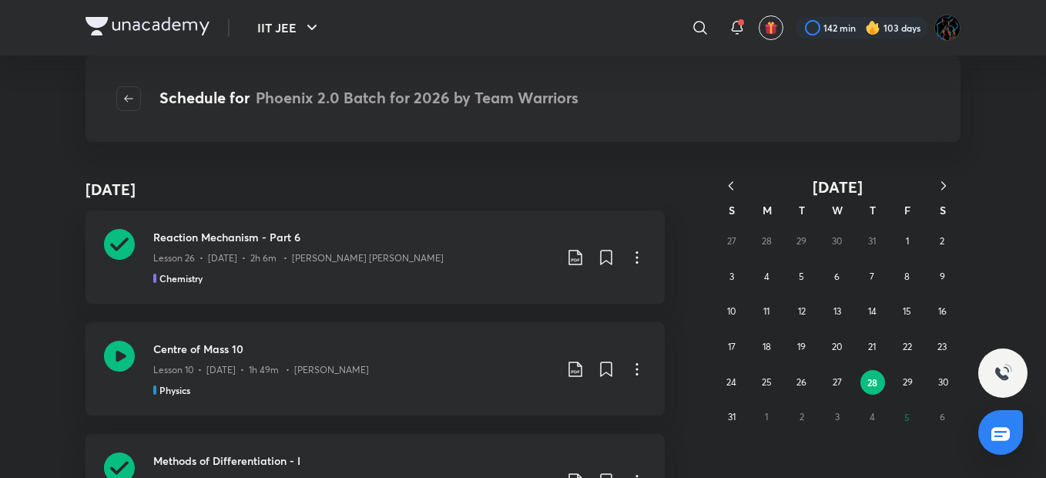
scroll to position [3933, 0]
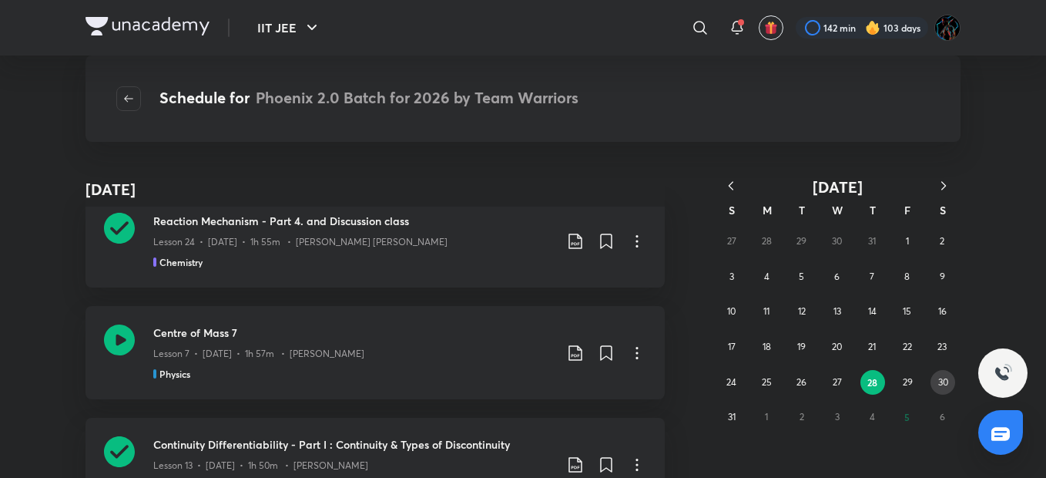
click at [938, 389] on button "30" at bounding box center [943, 382] width 25 height 25
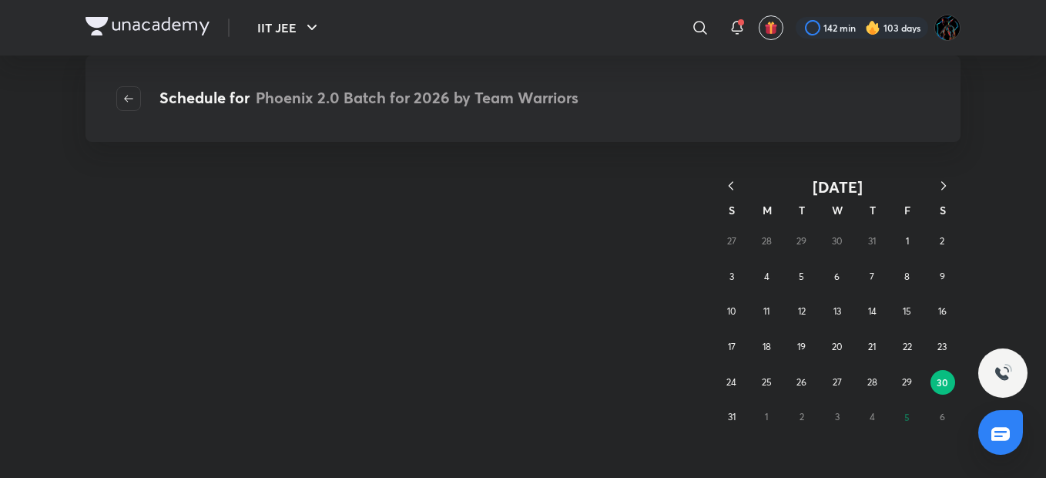
click at [938, 389] on button "30" at bounding box center [943, 382] width 25 height 25
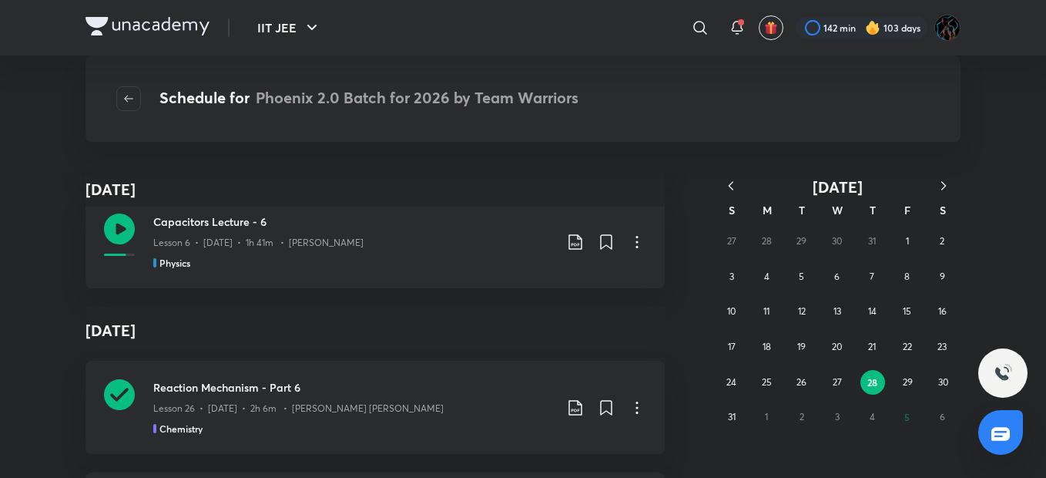
scroll to position [8840, 0]
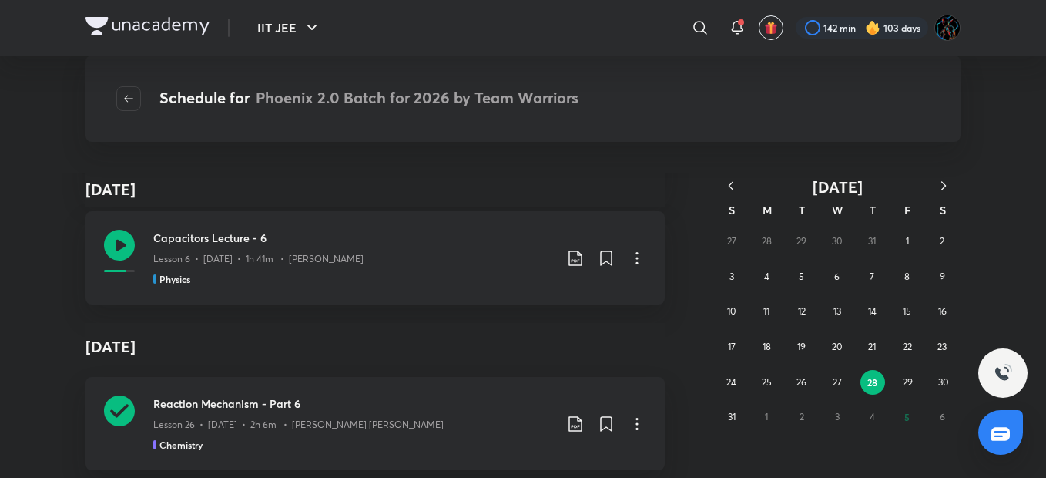
click at [195, 20] on img at bounding box center [148, 26] width 124 height 18
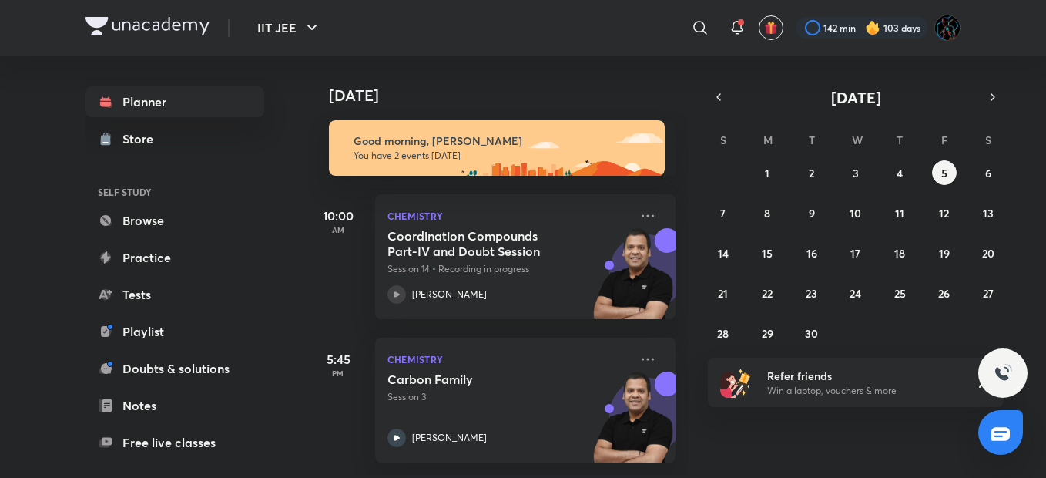
scroll to position [8, 0]
click at [522, 49] on div "IIT JEE ​ 142 min 103 days" at bounding box center [523, 27] width 875 height 55
click at [605, 33] on div "​" at bounding box center [574, 27] width 284 height 37
